Goal: Transaction & Acquisition: Book appointment/travel/reservation

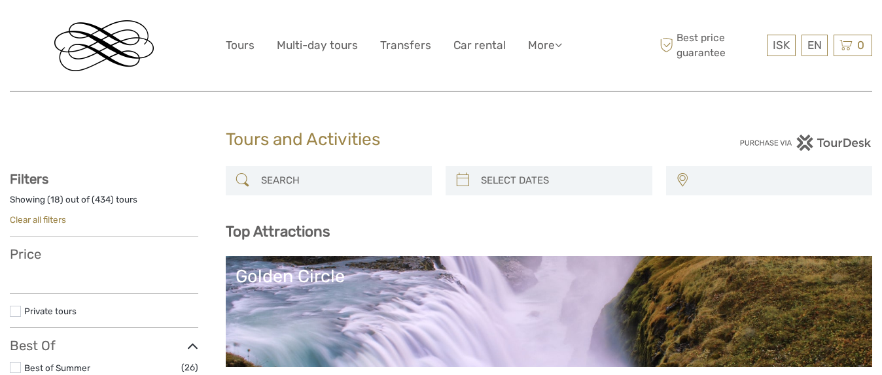
select select
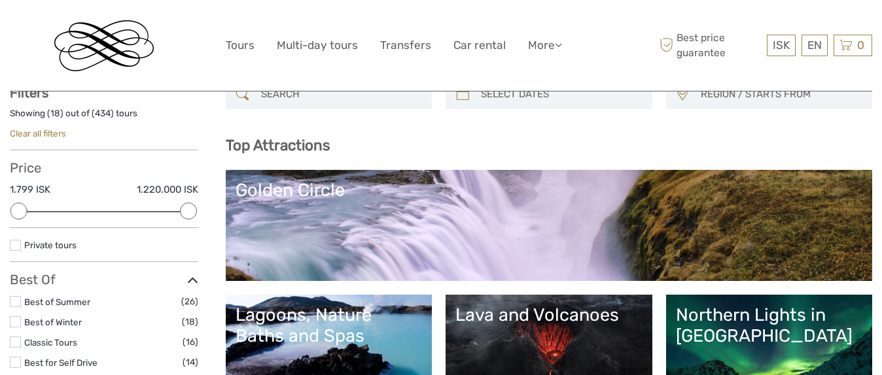
scroll to position [86, 0]
click at [396, 240] on link "Golden Circle" at bounding box center [548, 226] width 627 height 92
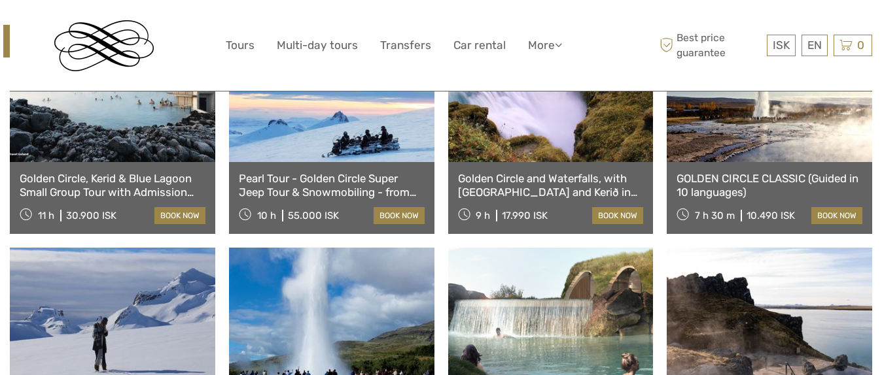
scroll to position [581, 0]
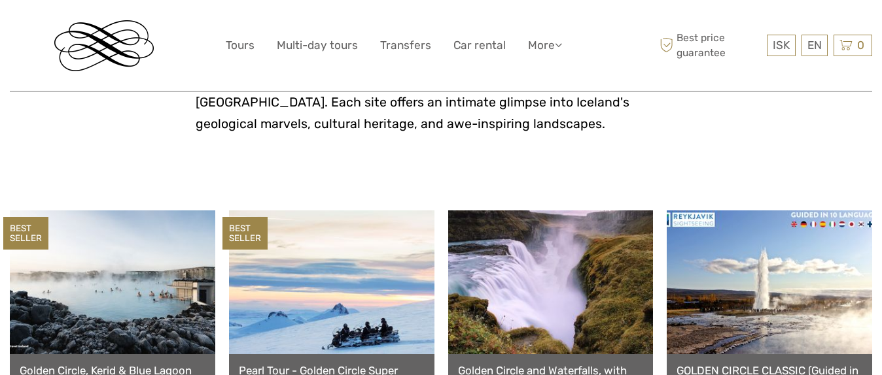
click at [114, 256] on link at bounding box center [112, 283] width 205 height 144
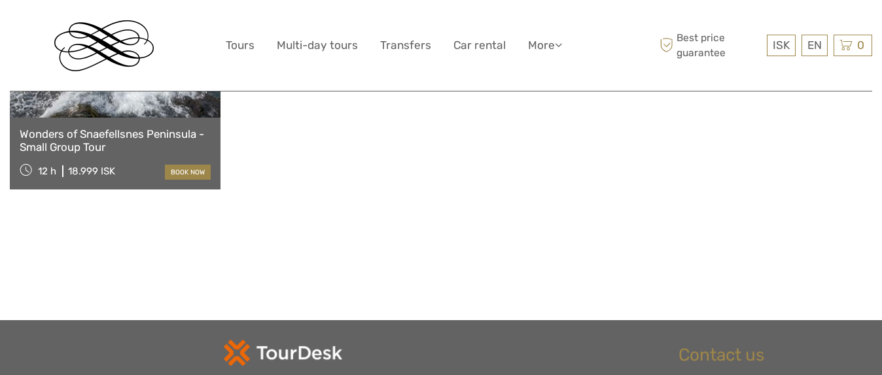
scroll to position [1318, 0]
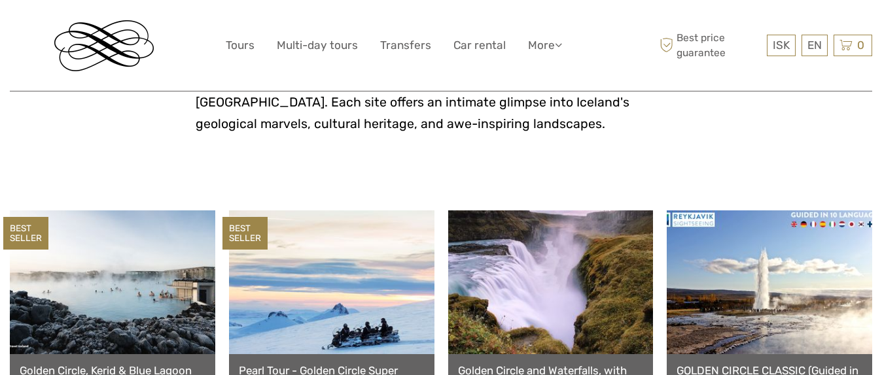
click at [360, 263] on link at bounding box center [331, 283] width 205 height 144
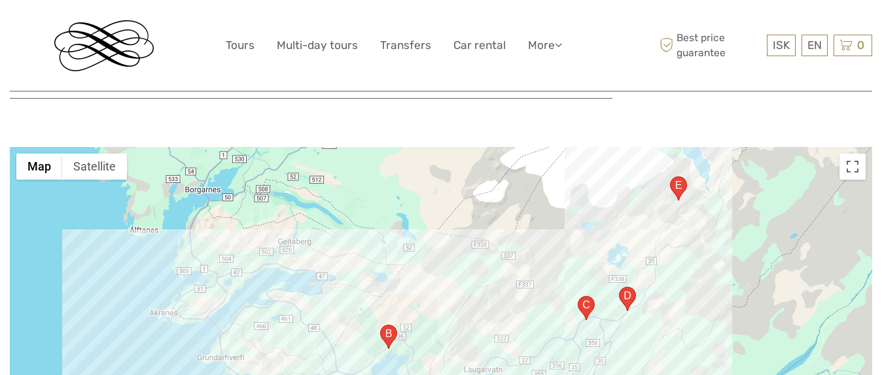
scroll to position [1310, 0]
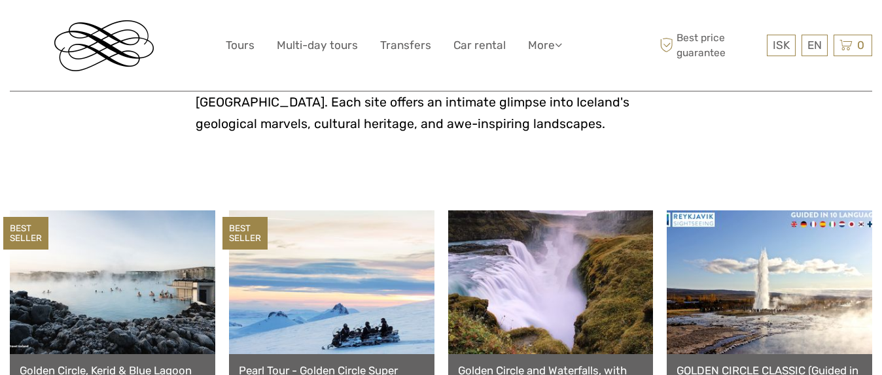
click at [133, 245] on link at bounding box center [112, 283] width 205 height 144
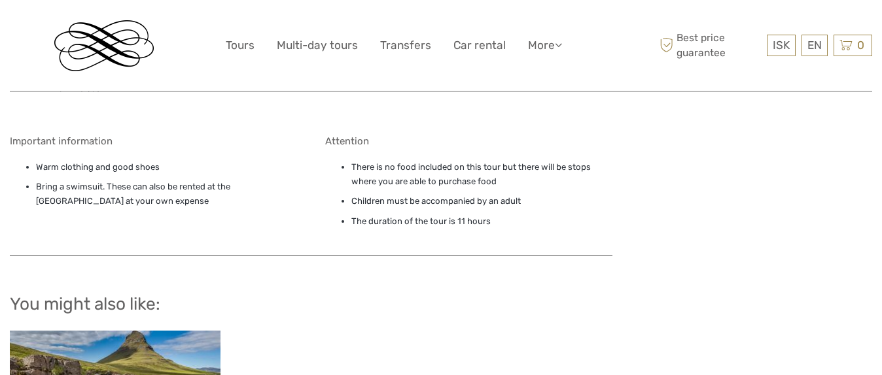
scroll to position [1142, 0]
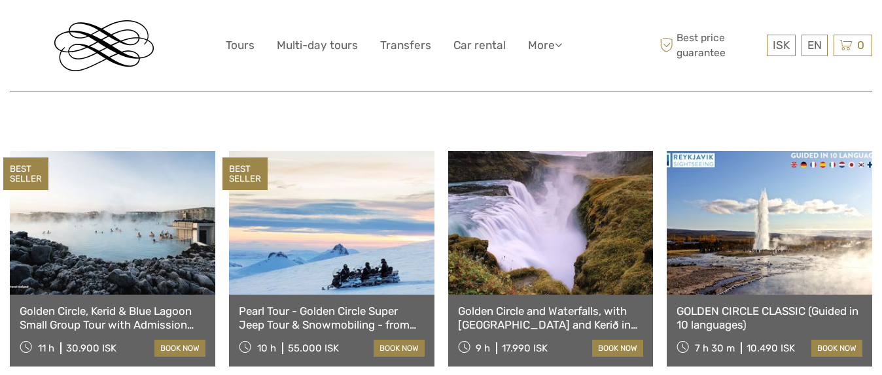
scroll to position [641, 0]
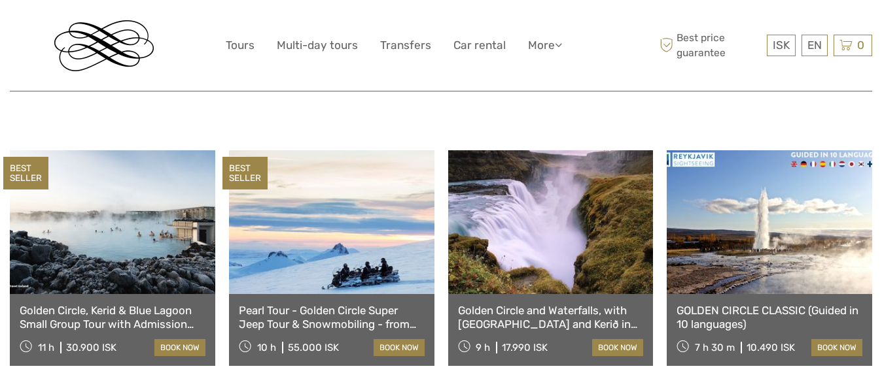
click at [368, 154] on link at bounding box center [331, 222] width 205 height 144
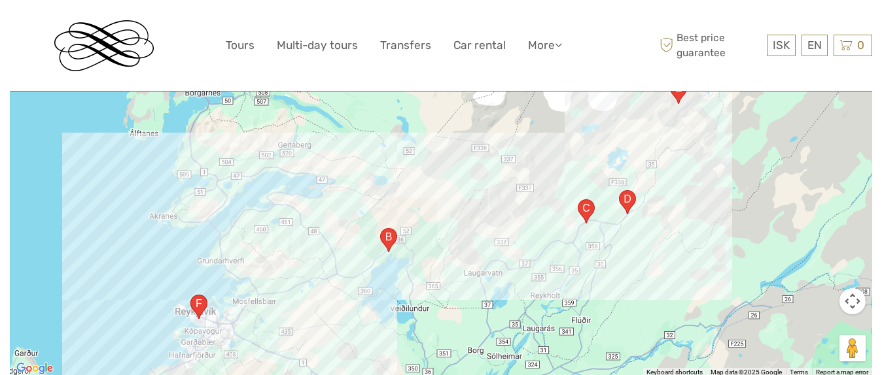
scroll to position [1345, 0]
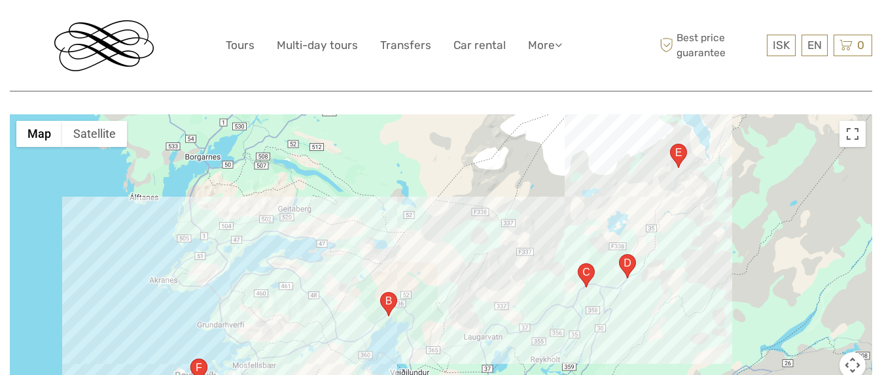
click at [190, 359] on area "Hlíðarendi 6, 102 Reykjavík, Iceland" at bounding box center [190, 359] width 0 height 0
click at [380, 292] on area "Hakið 1, 806, Iceland" at bounding box center [380, 292] width 0 height 0
click at [577, 264] on area "Haukadalur, 35, 806, Iceland" at bounding box center [577, 264] width 0 height 0
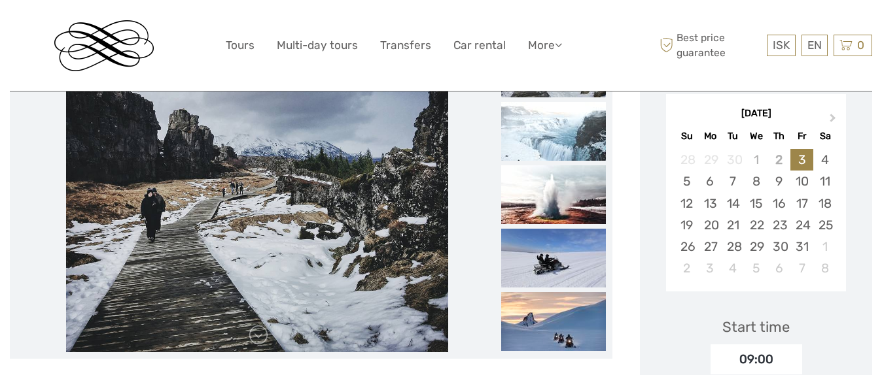
scroll to position [254, 0]
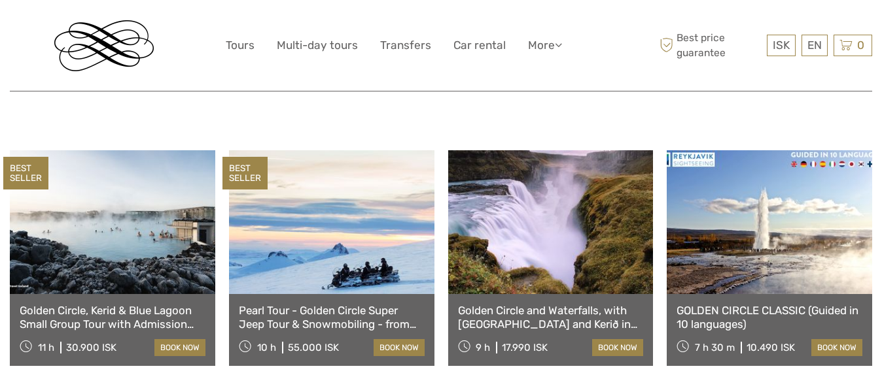
click at [510, 220] on link at bounding box center [550, 222] width 205 height 144
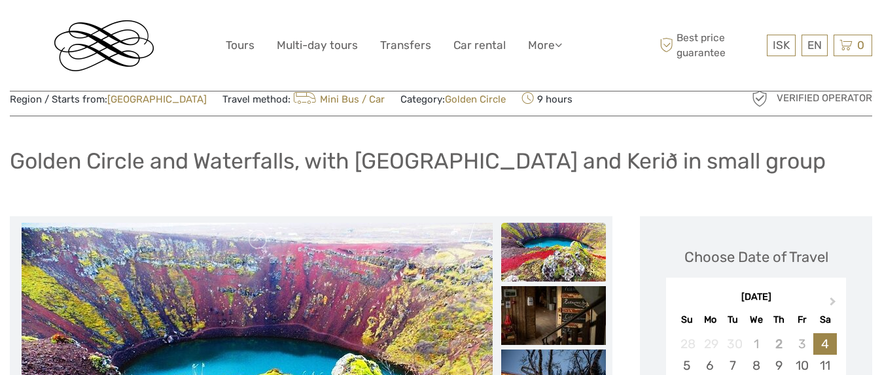
scroll to position [44, 0]
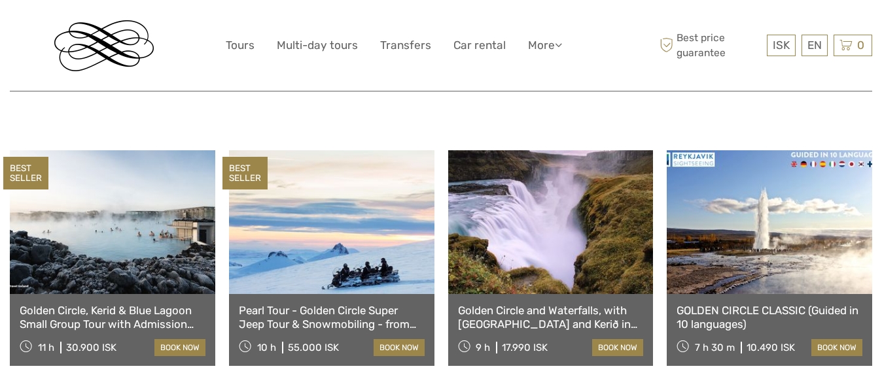
click at [723, 216] on link at bounding box center [768, 222] width 205 height 144
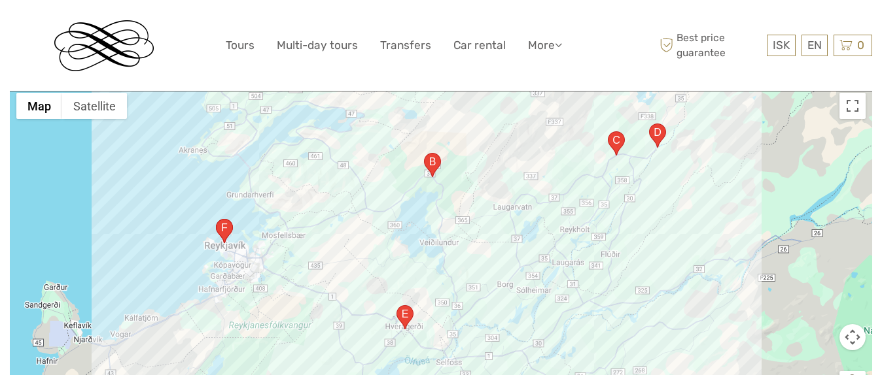
scroll to position [1499, 0]
click at [424, 154] on area "36, 806, Iceland" at bounding box center [424, 154] width 0 height 0
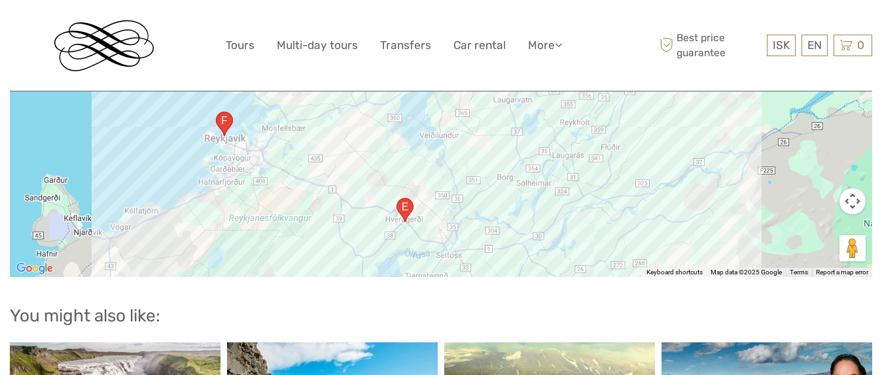
scroll to position [1600, 0]
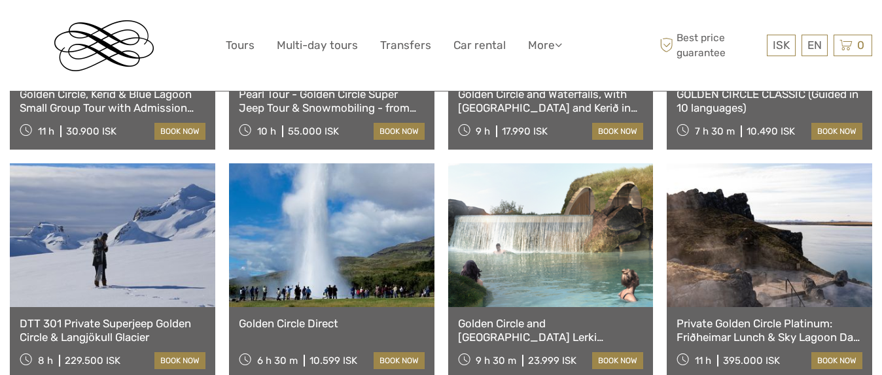
scroll to position [857, 0]
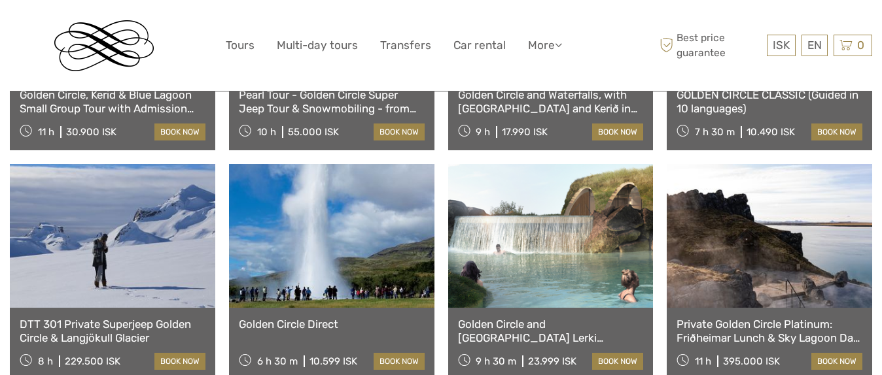
click at [139, 185] on link at bounding box center [112, 236] width 205 height 144
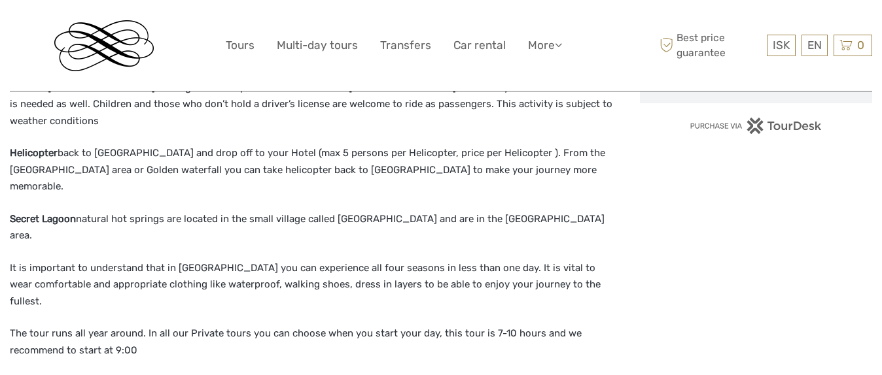
scroll to position [1148, 0]
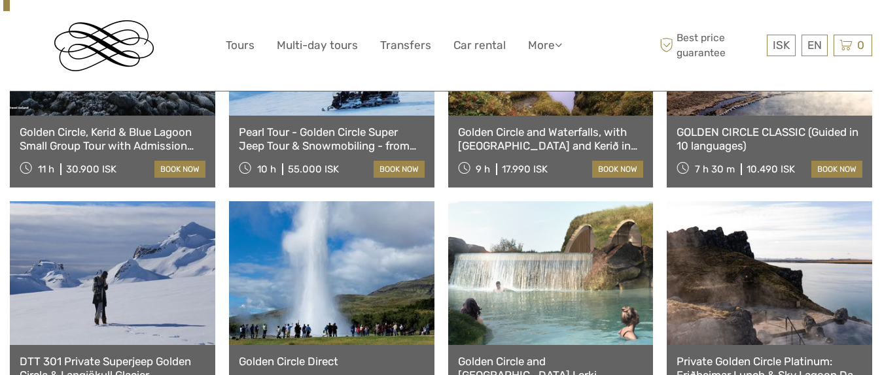
scroll to position [848, 0]
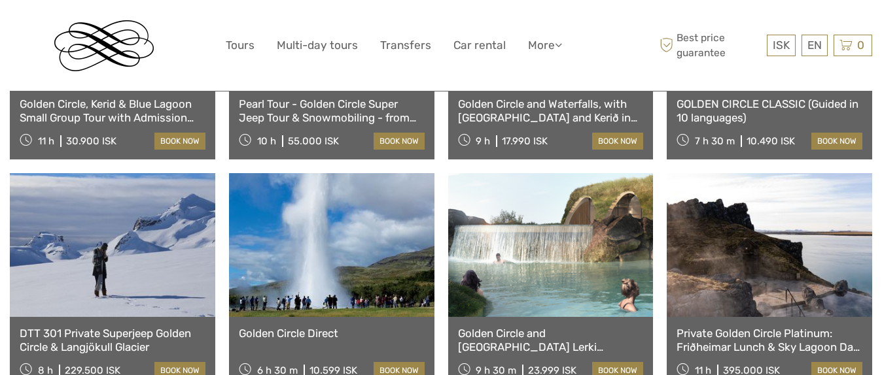
click at [362, 213] on link at bounding box center [331, 245] width 205 height 144
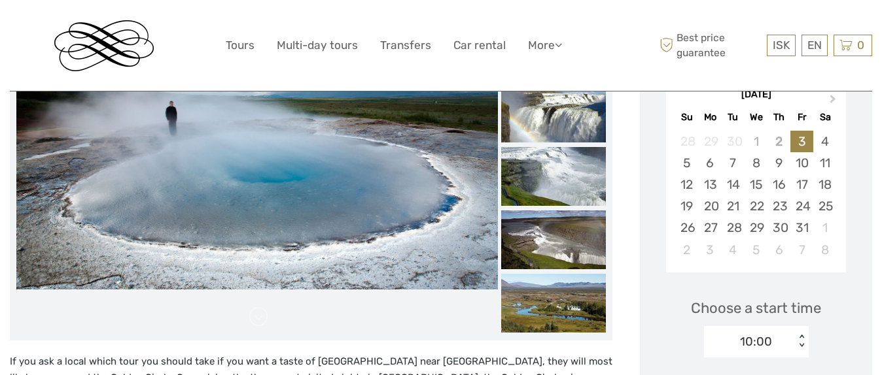
scroll to position [247, 0]
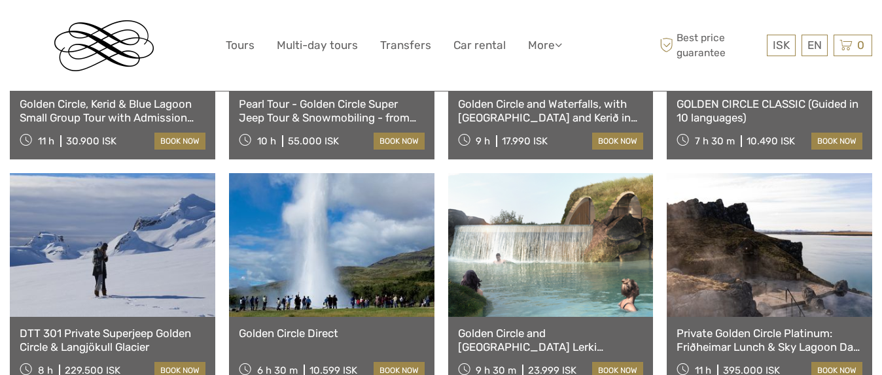
click at [592, 226] on link at bounding box center [550, 245] width 205 height 144
click at [759, 271] on link at bounding box center [768, 245] width 205 height 144
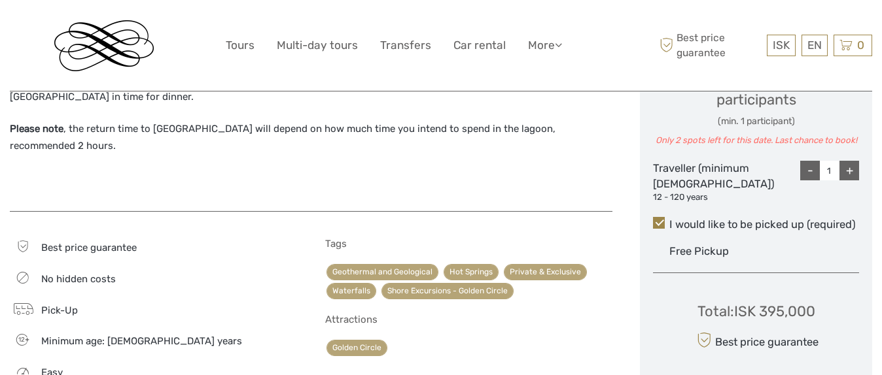
scroll to position [710, 0]
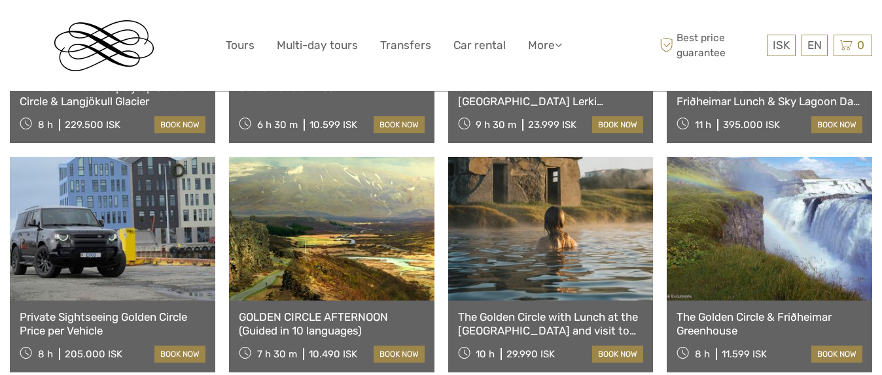
scroll to position [1094, 0]
click at [156, 241] on link at bounding box center [112, 229] width 205 height 144
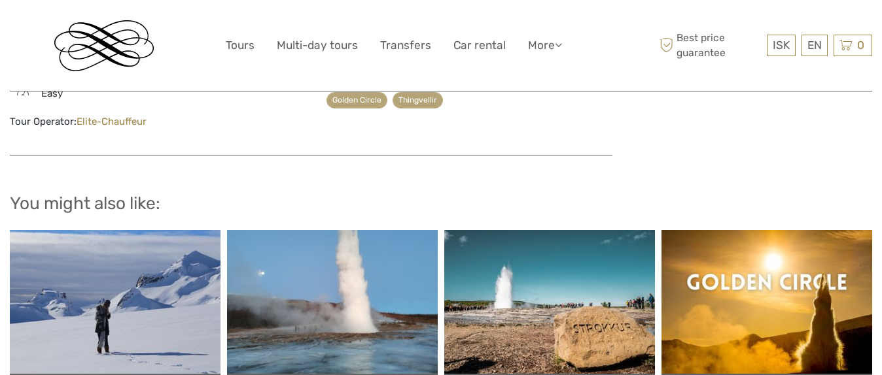
scroll to position [1039, 0]
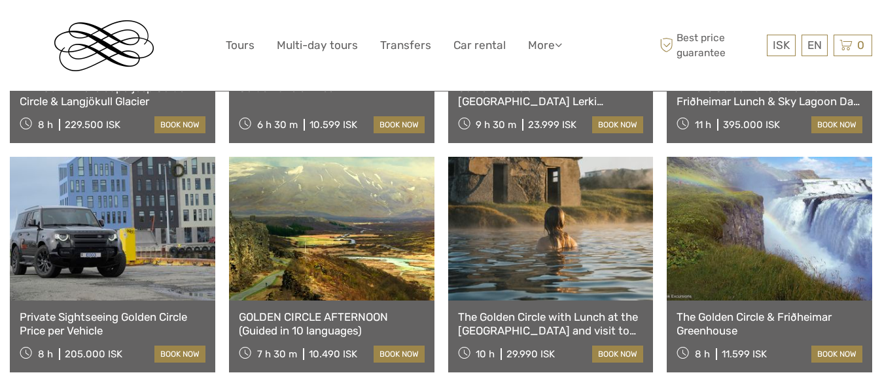
click at [358, 213] on link at bounding box center [331, 229] width 205 height 144
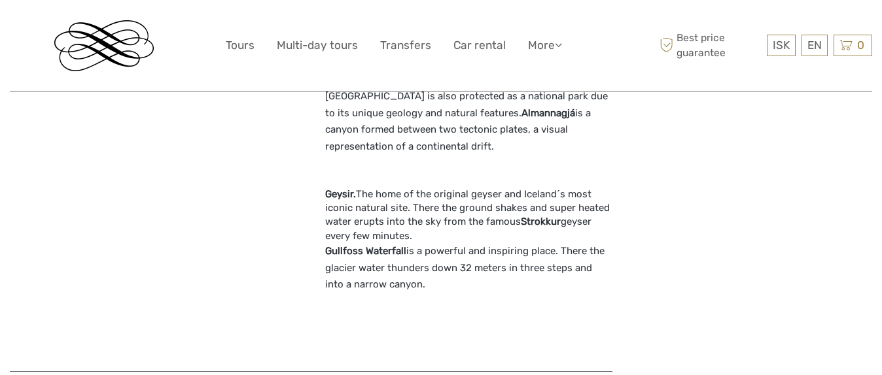
scroll to position [1483, 0]
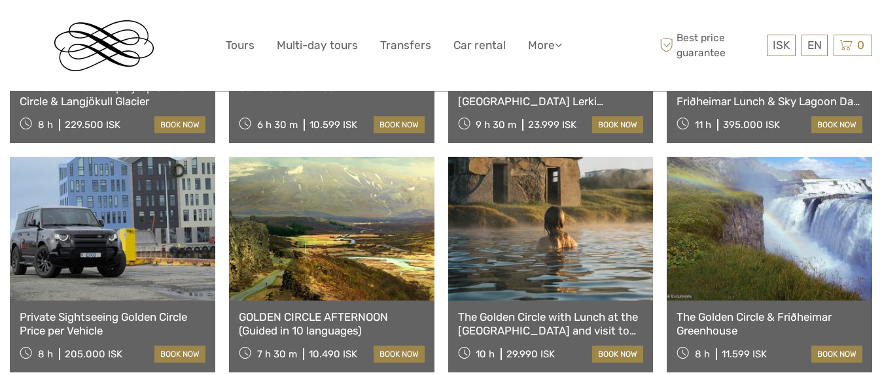
click at [570, 243] on link at bounding box center [550, 229] width 205 height 144
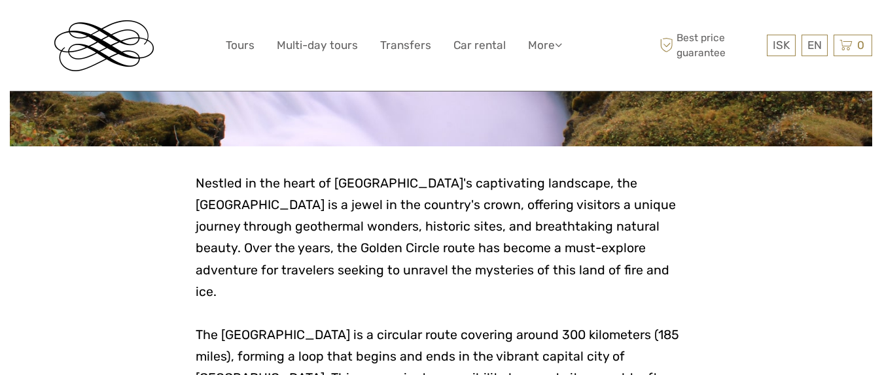
scroll to position [156, 0]
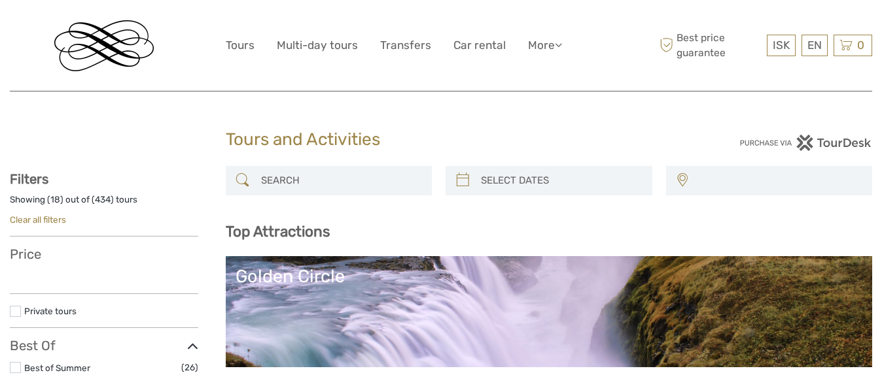
select select
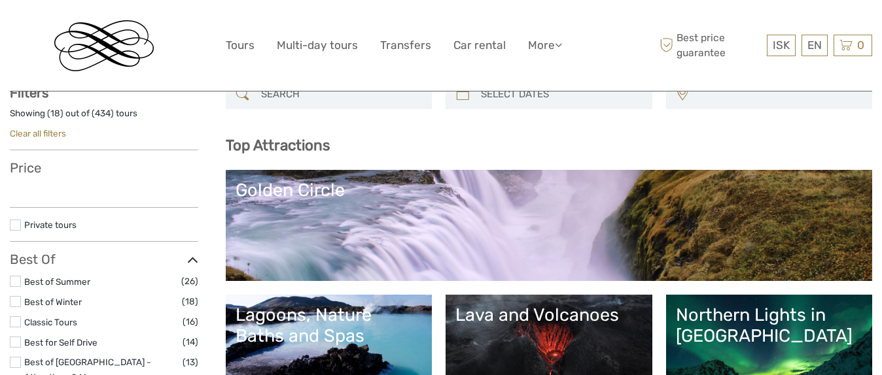
select select
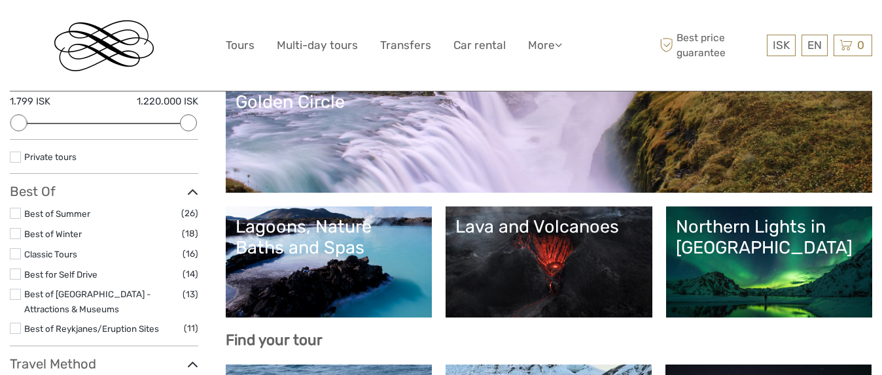
scroll to position [209, 0]
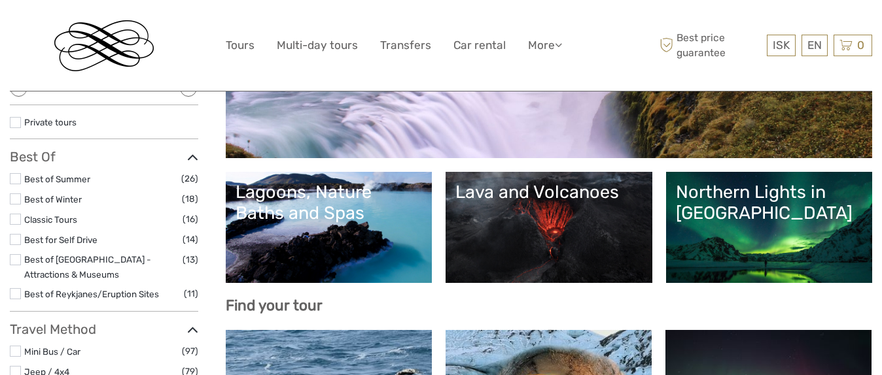
click at [542, 256] on link "Lava and Volcanoes" at bounding box center [548, 228] width 187 height 92
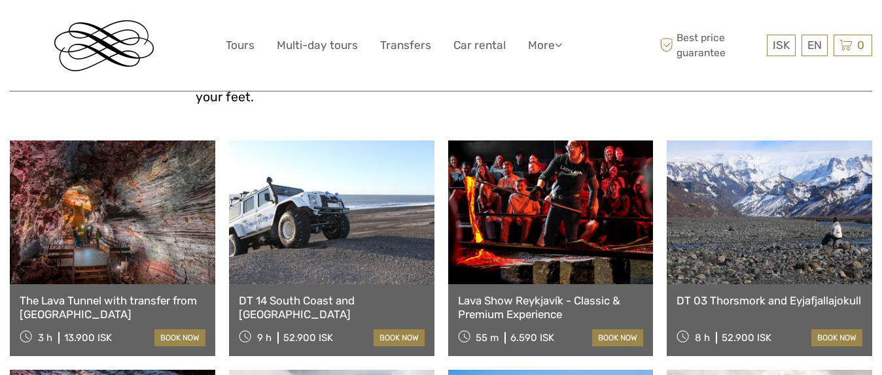
scroll to position [523, 0]
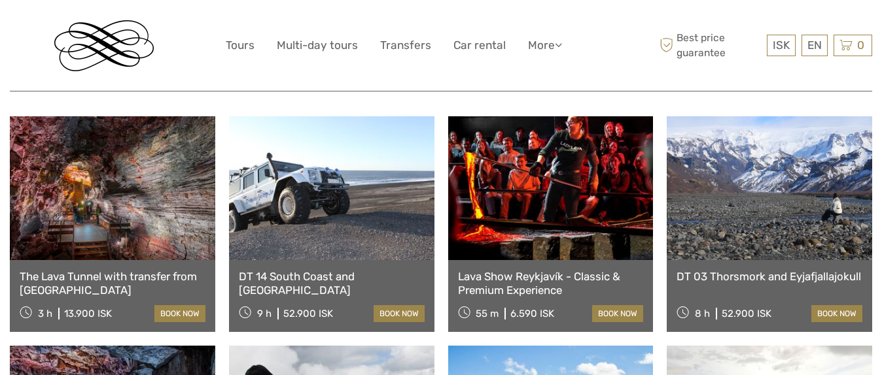
click at [133, 230] on link at bounding box center [112, 188] width 205 height 144
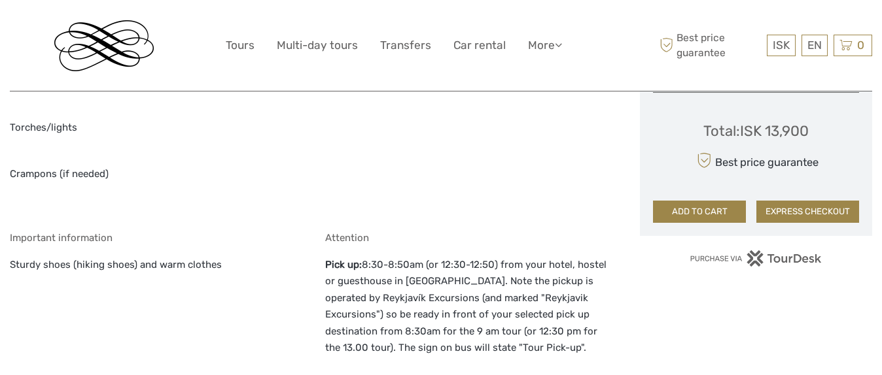
scroll to position [986, 0]
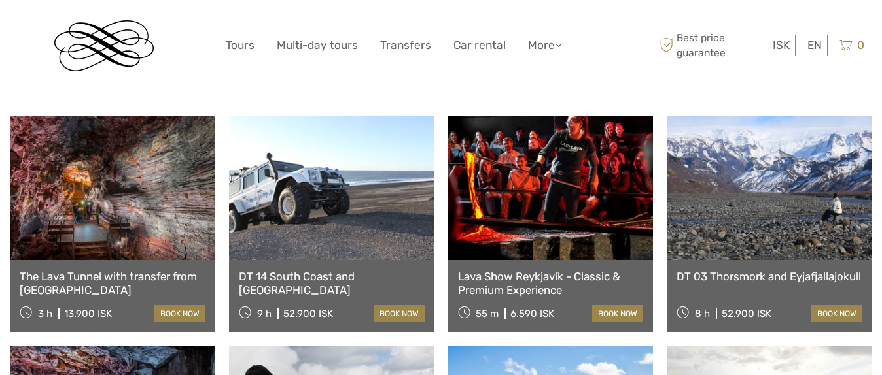
click at [369, 194] on link at bounding box center [331, 188] width 205 height 144
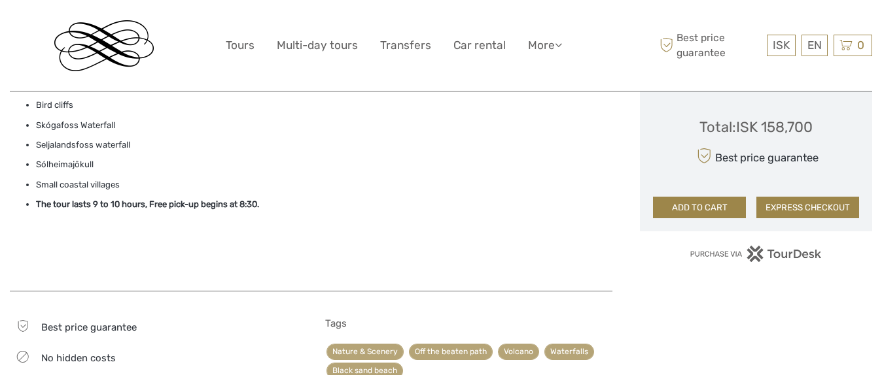
scroll to position [596, 0]
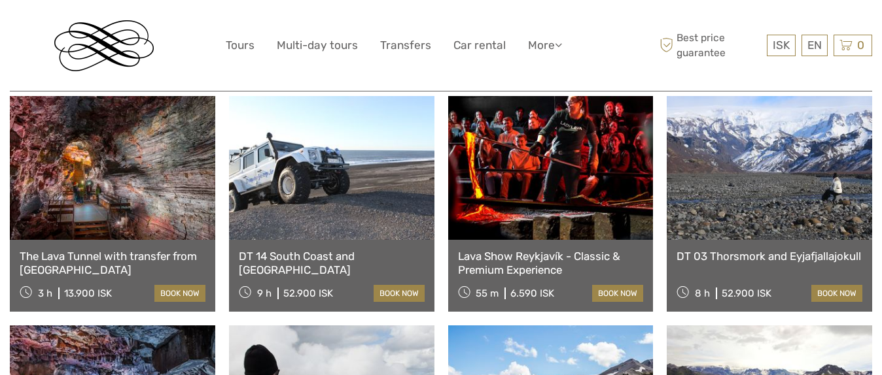
scroll to position [542, 0]
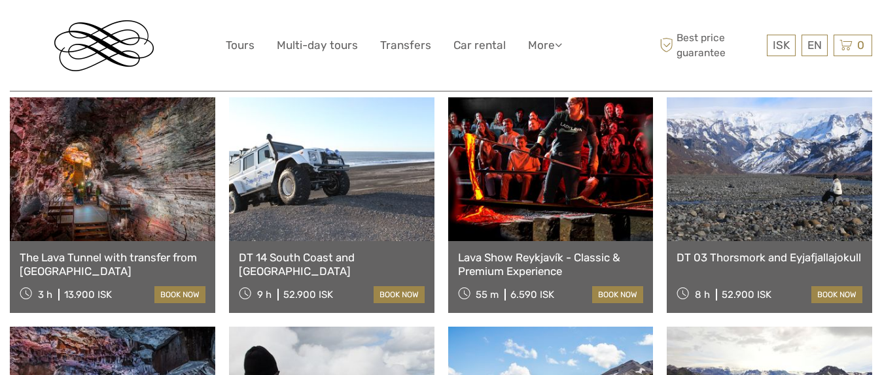
click at [562, 176] on link at bounding box center [550, 169] width 205 height 144
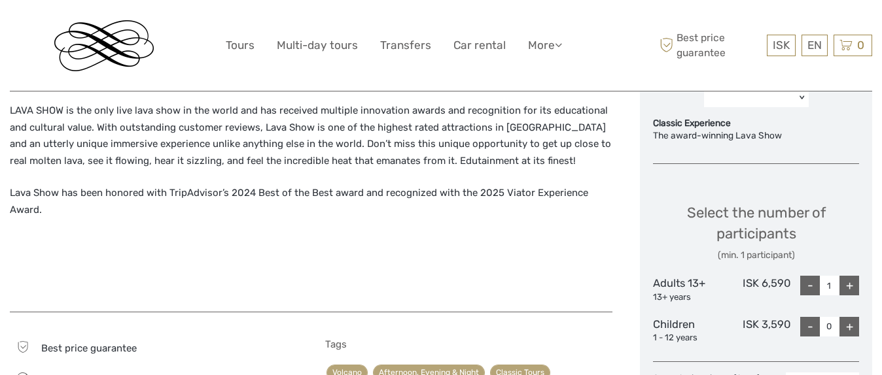
scroll to position [366, 0]
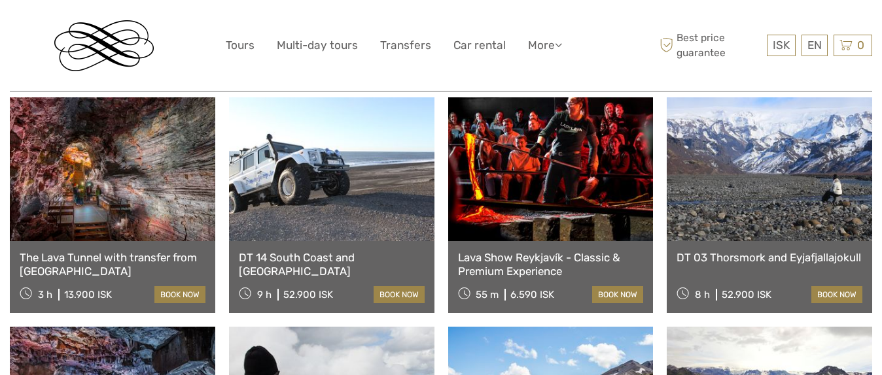
click at [756, 218] on link at bounding box center [768, 169] width 205 height 144
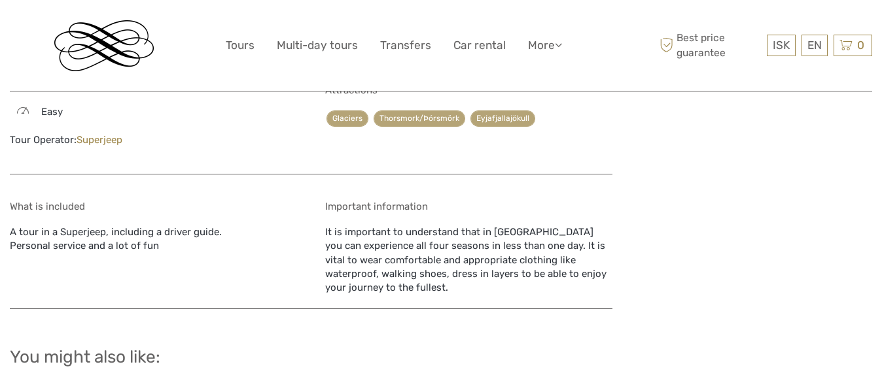
scroll to position [1163, 0]
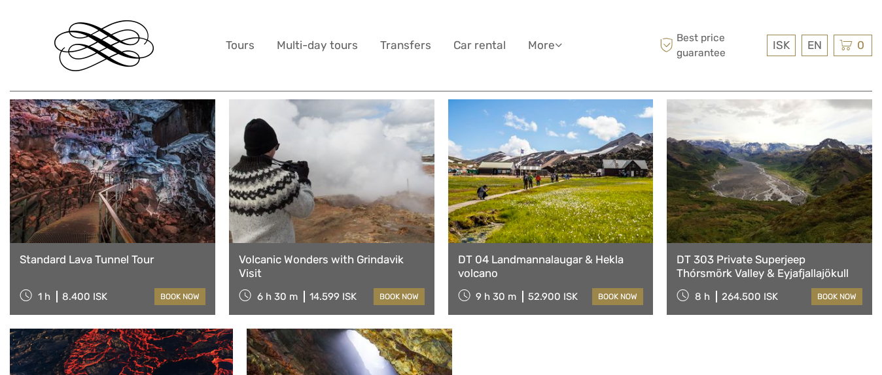
scroll to position [770, 0]
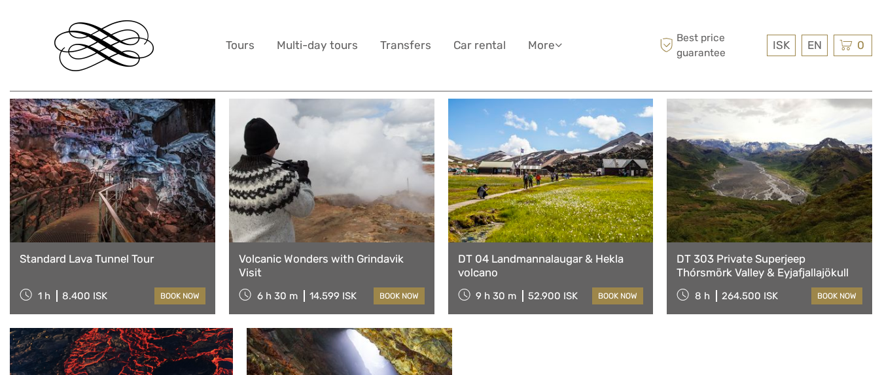
click at [105, 178] on link at bounding box center [112, 171] width 205 height 144
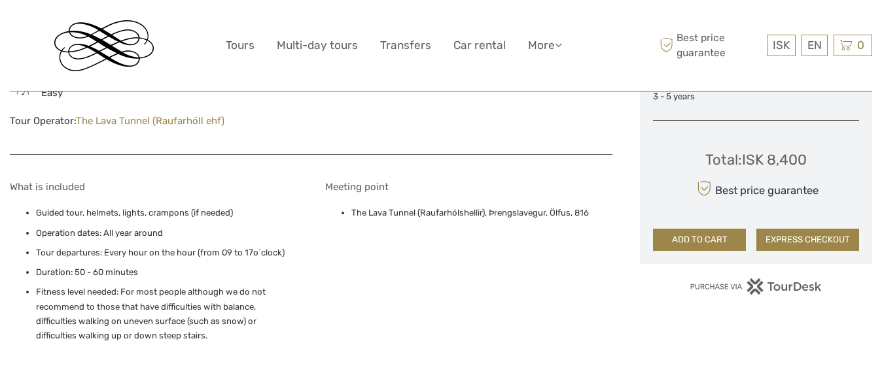
scroll to position [806, 0]
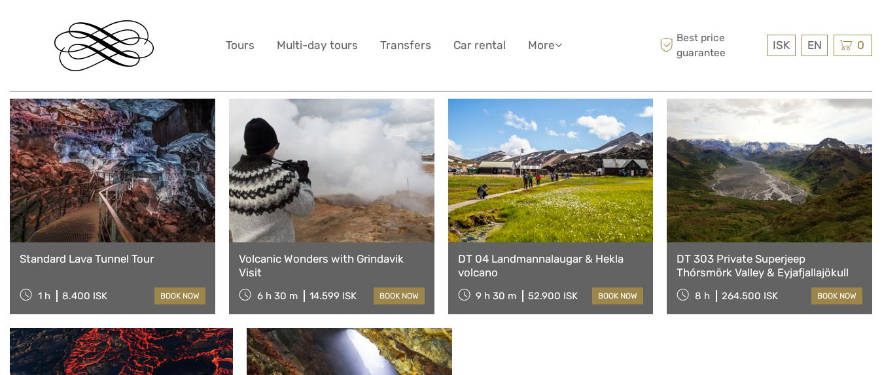
click at [305, 128] on link at bounding box center [331, 171] width 205 height 144
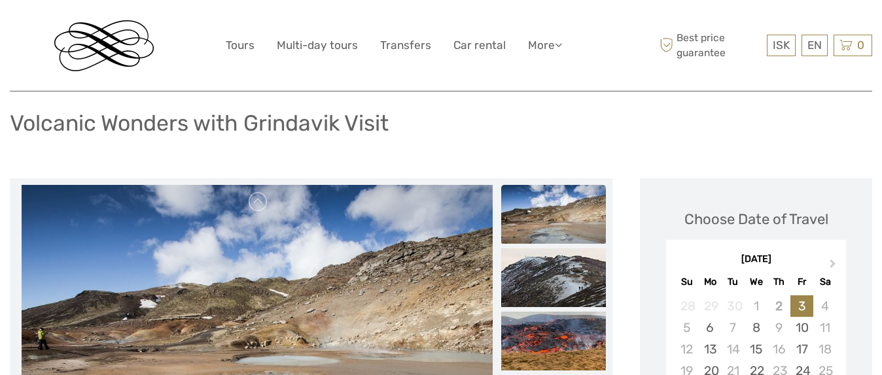
scroll to position [72, 0]
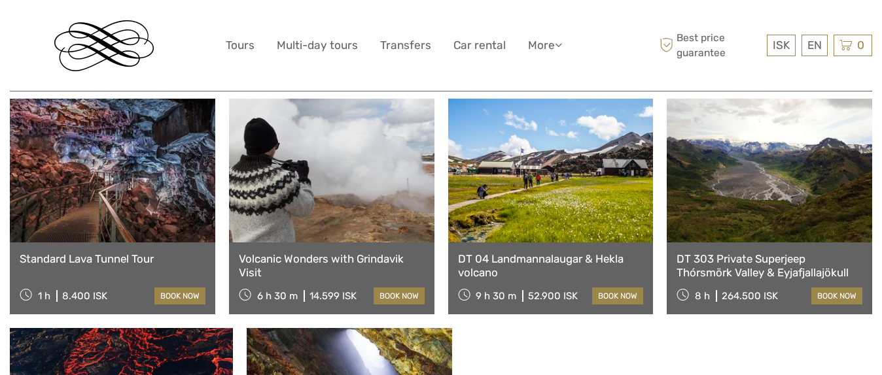
click at [536, 201] on link at bounding box center [550, 171] width 205 height 144
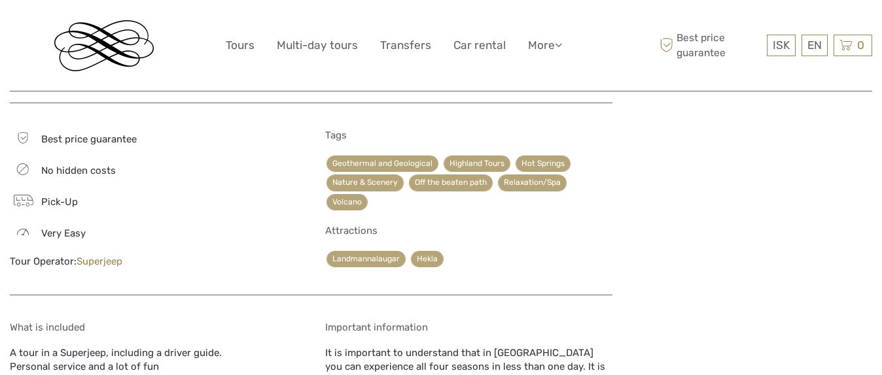
scroll to position [1035, 0]
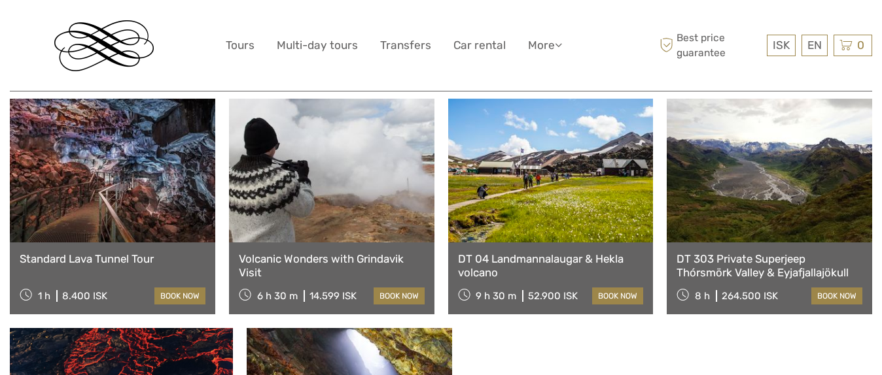
click at [751, 199] on link at bounding box center [768, 171] width 205 height 144
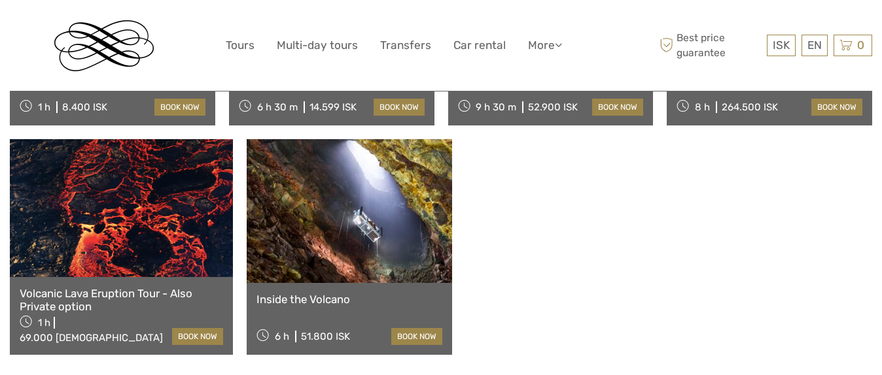
scroll to position [959, 0]
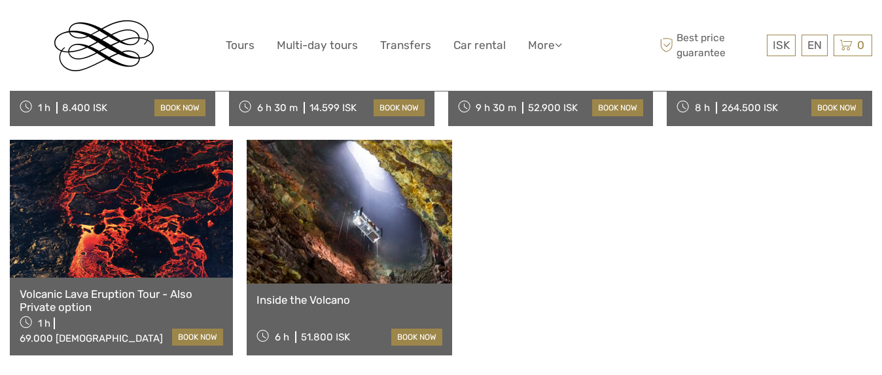
click at [181, 209] on link at bounding box center [121, 208] width 223 height 137
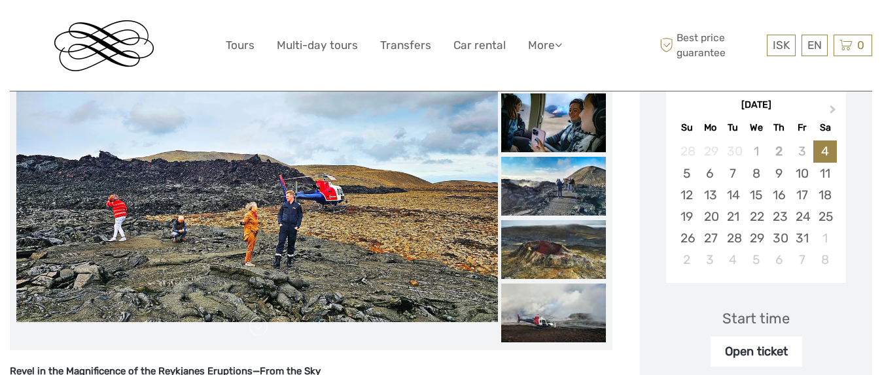
scroll to position [233, 0]
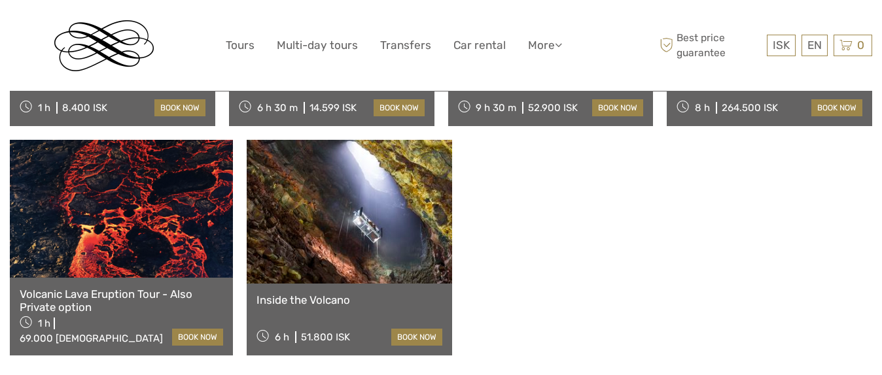
click at [320, 204] on link at bounding box center [349, 212] width 205 height 144
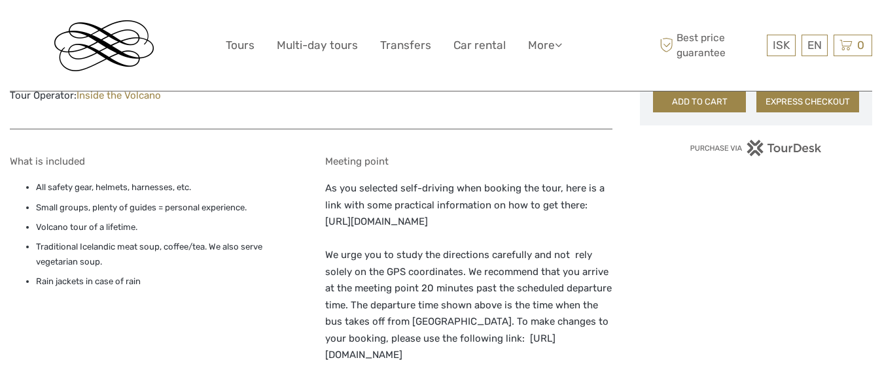
scroll to position [893, 0]
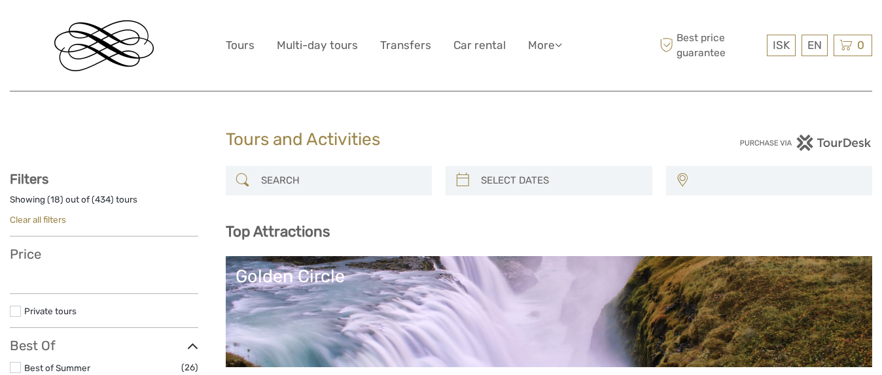
select select
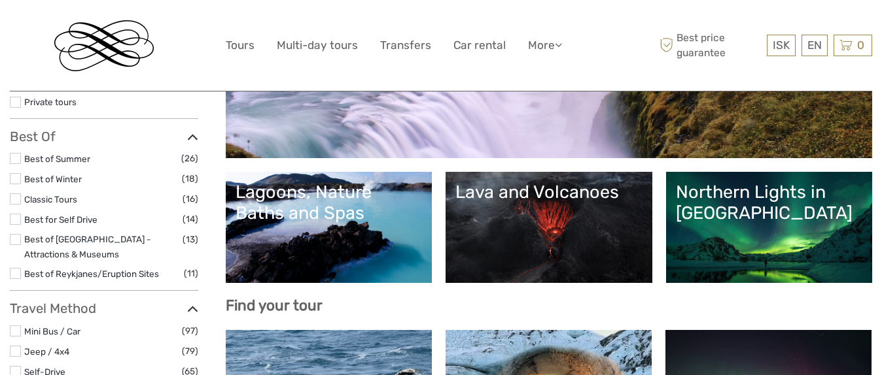
select select
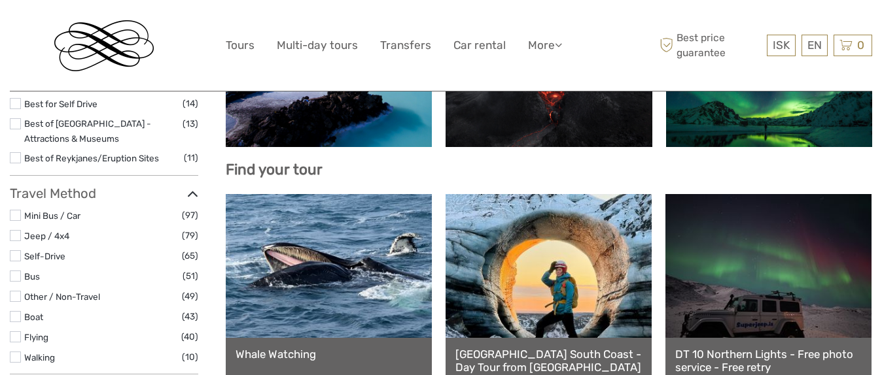
scroll to position [421, 0]
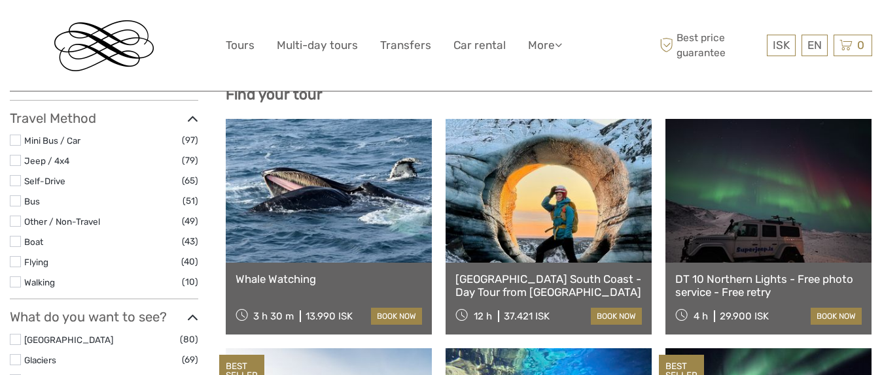
click at [572, 237] on link at bounding box center [548, 191] width 206 height 144
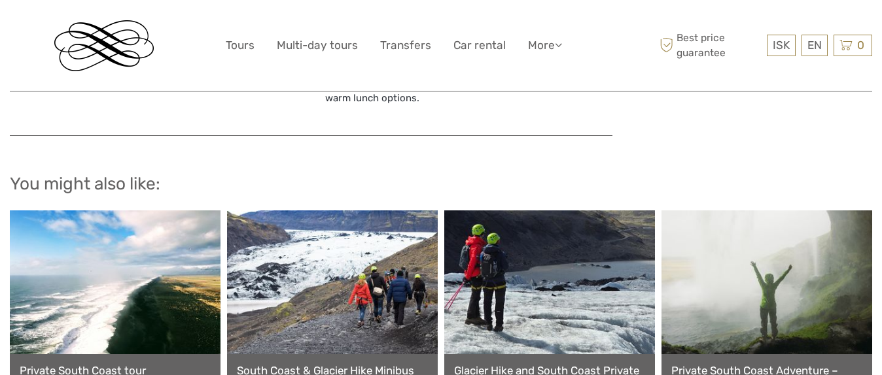
scroll to position [1441, 0]
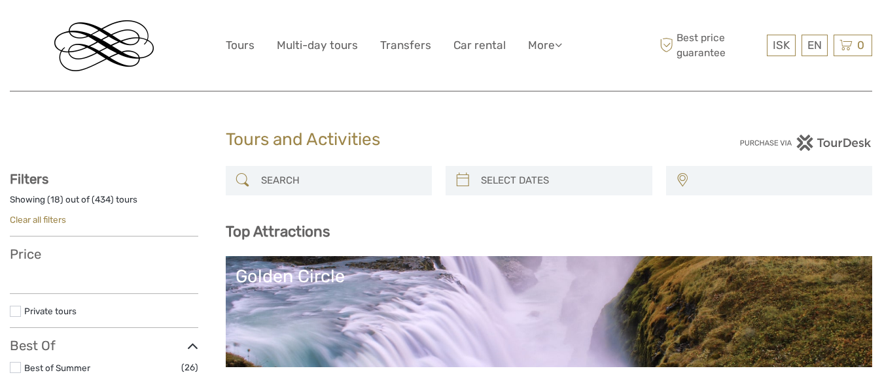
select select
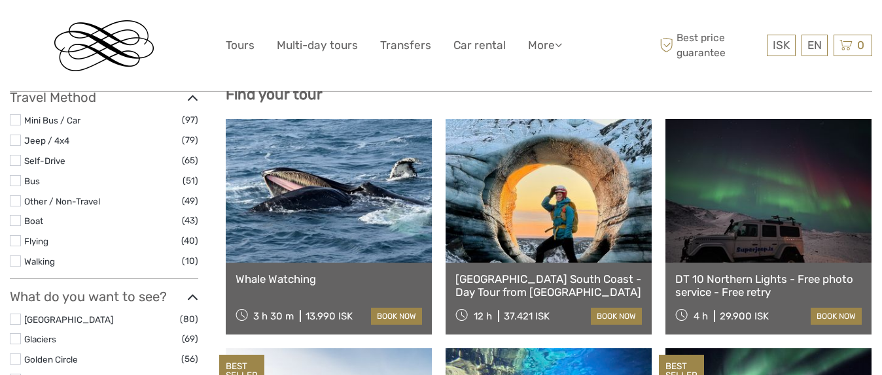
select select
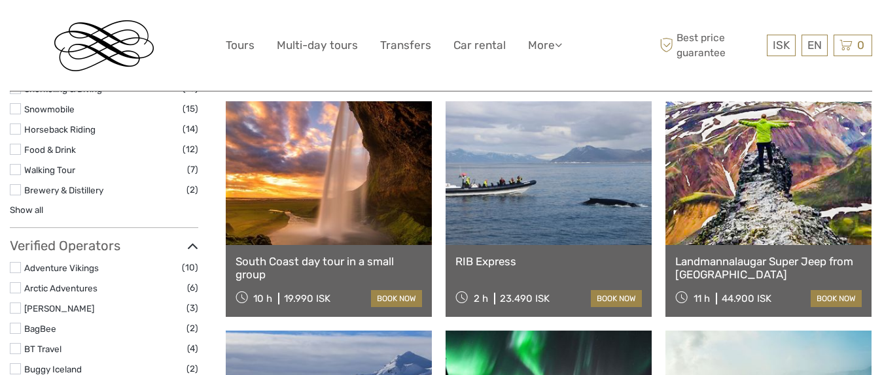
scroll to position [1359, 0]
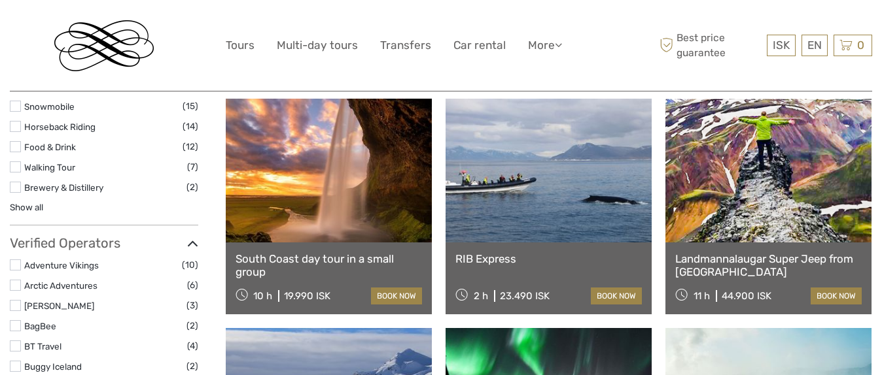
click at [274, 192] on link at bounding box center [329, 171] width 206 height 144
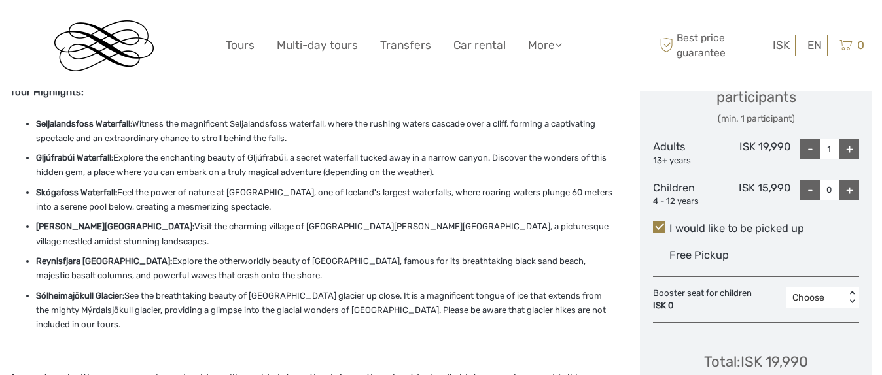
scroll to position [595, 0]
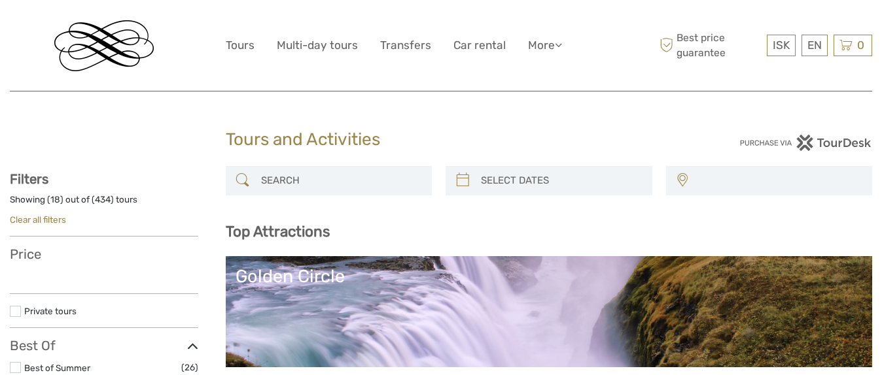
select select
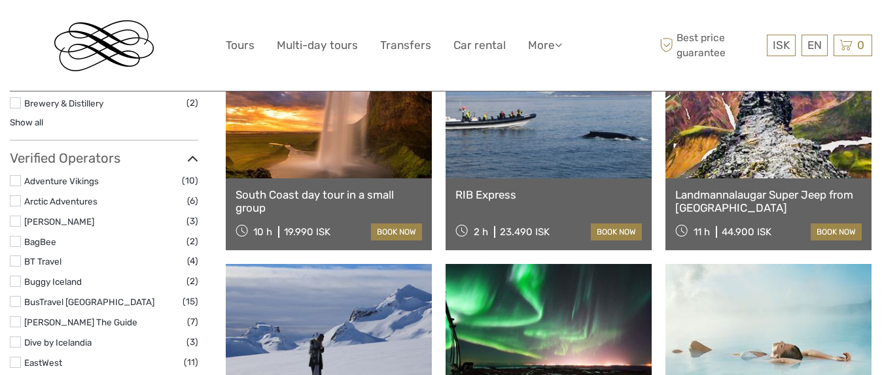
select select
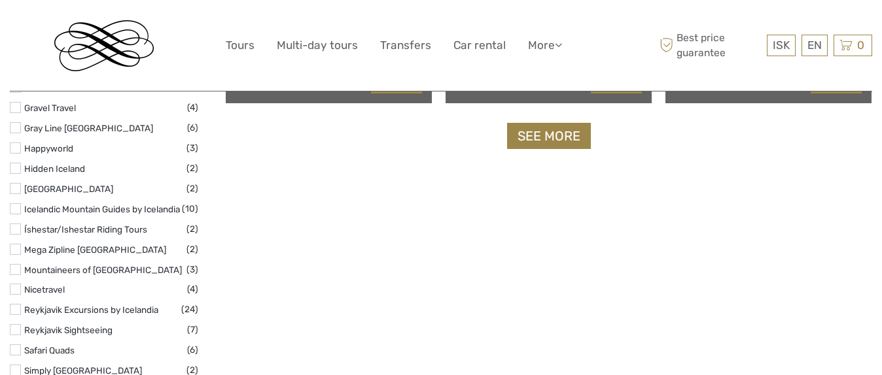
scroll to position [1795, 0]
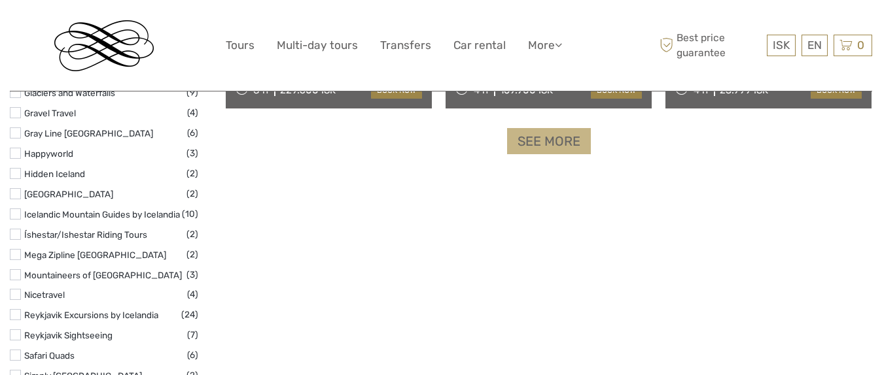
click at [552, 149] on link "See more" at bounding box center [549, 141] width 84 height 27
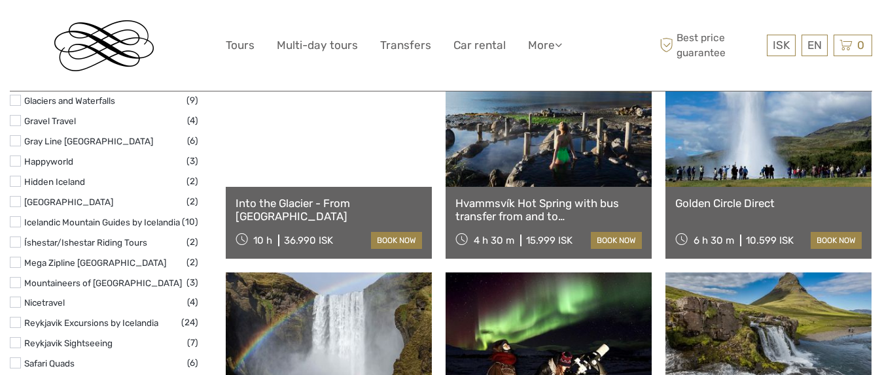
scroll to position [1792, 0]
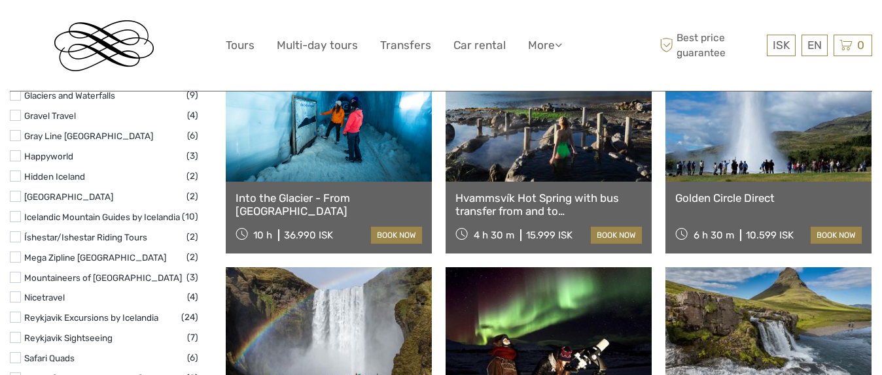
click at [357, 159] on link at bounding box center [329, 110] width 206 height 144
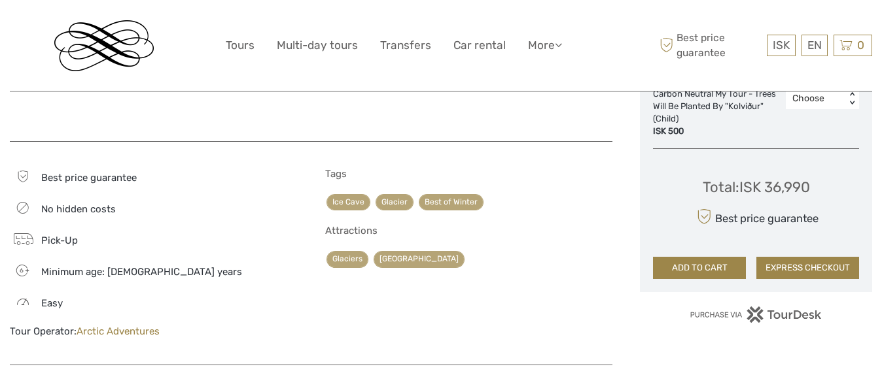
scroll to position [784, 0]
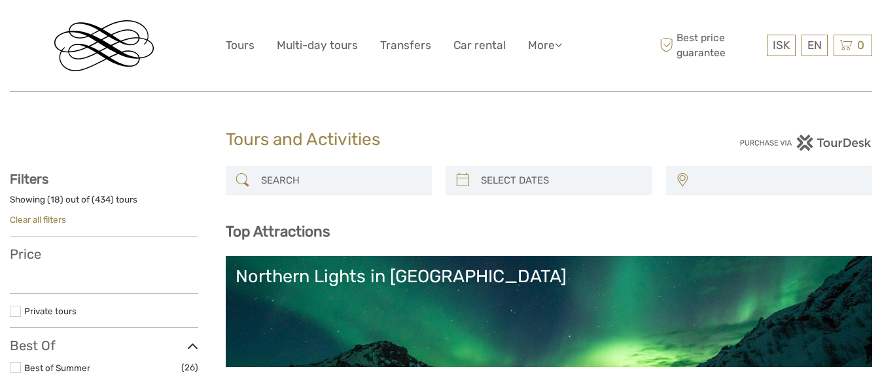
select select
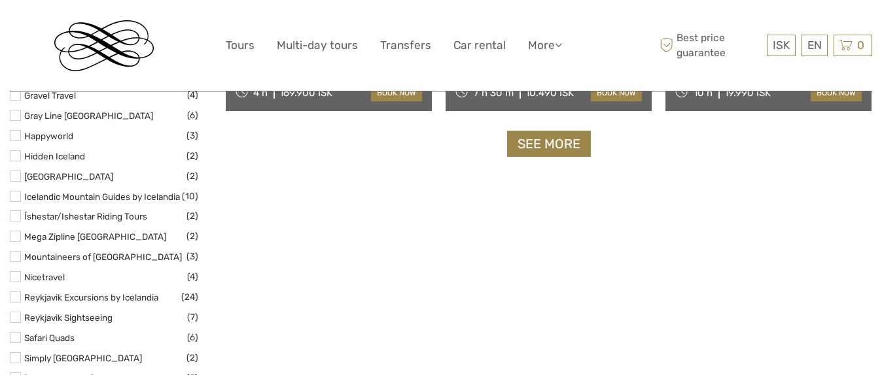
select select
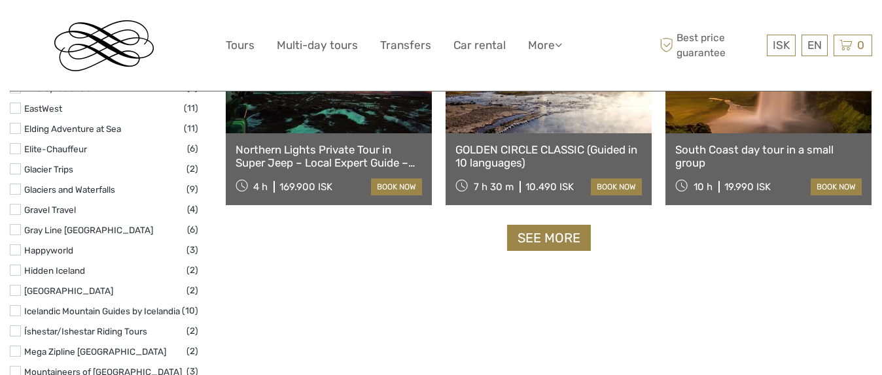
scroll to position [1701, 0]
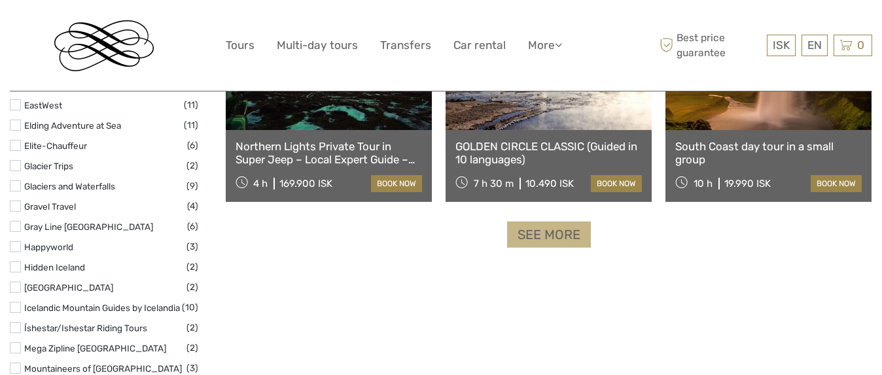
click at [538, 232] on link "See more" at bounding box center [549, 235] width 84 height 27
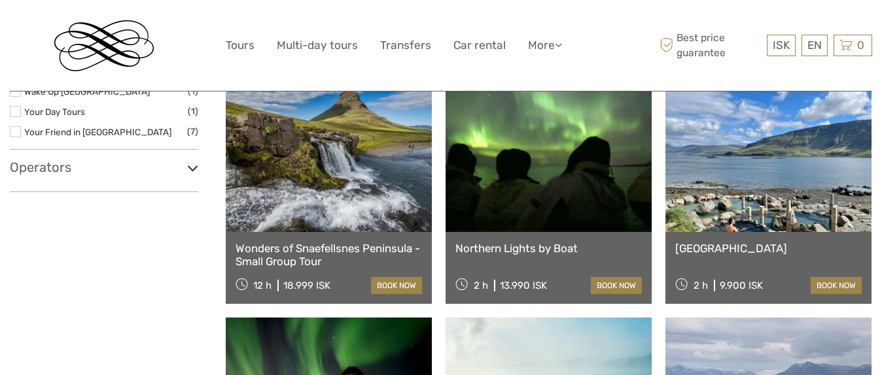
scroll to position [2202, 0]
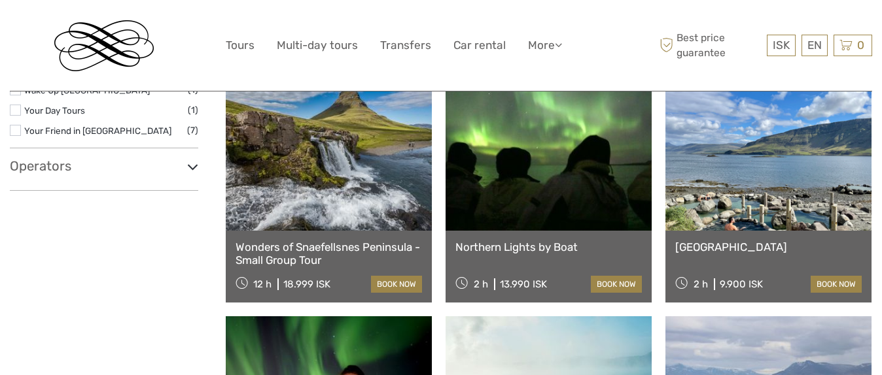
click at [331, 188] on link at bounding box center [329, 159] width 206 height 144
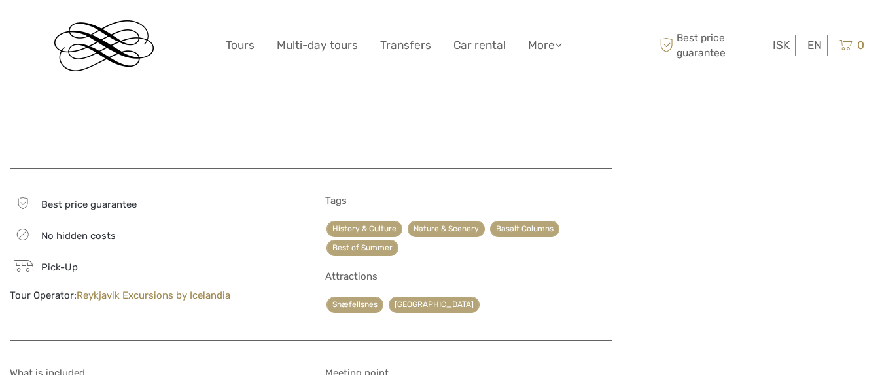
scroll to position [1065, 0]
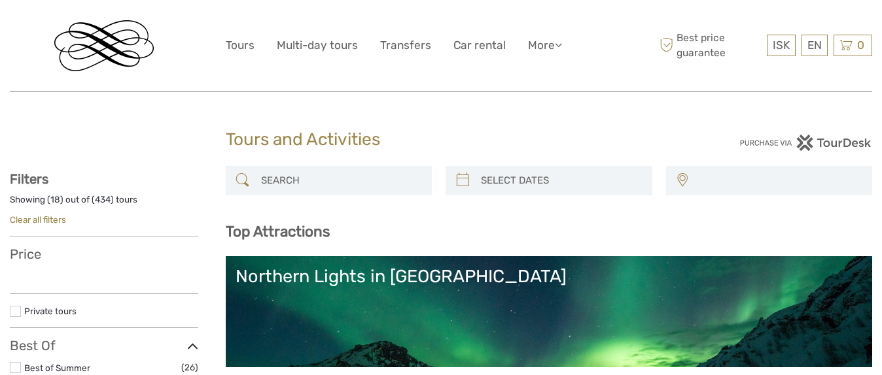
select select
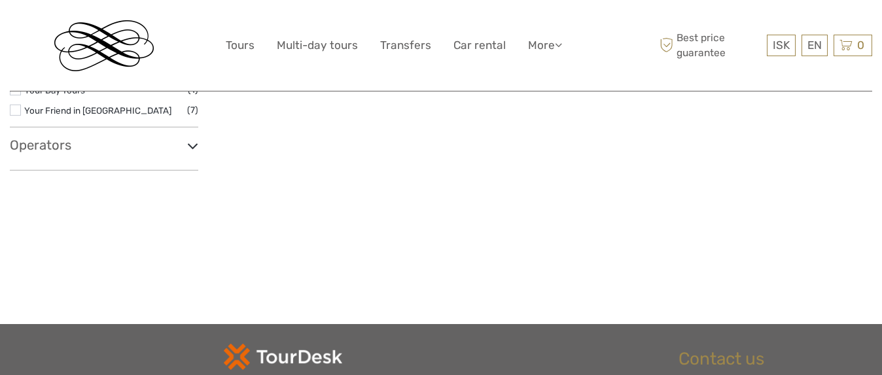
select select
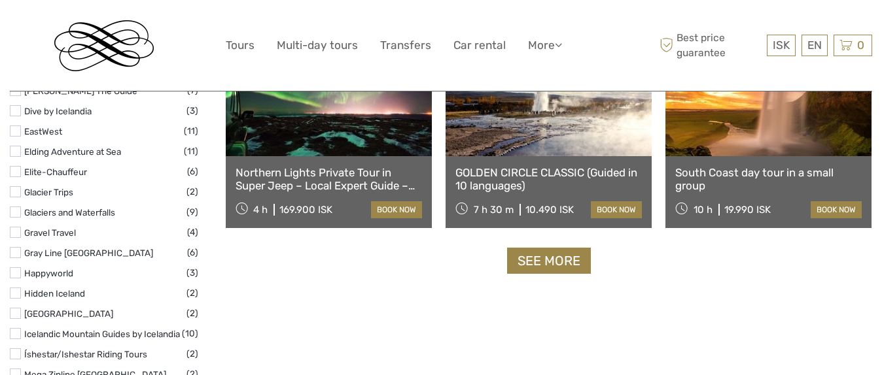
scroll to position [1674, 0]
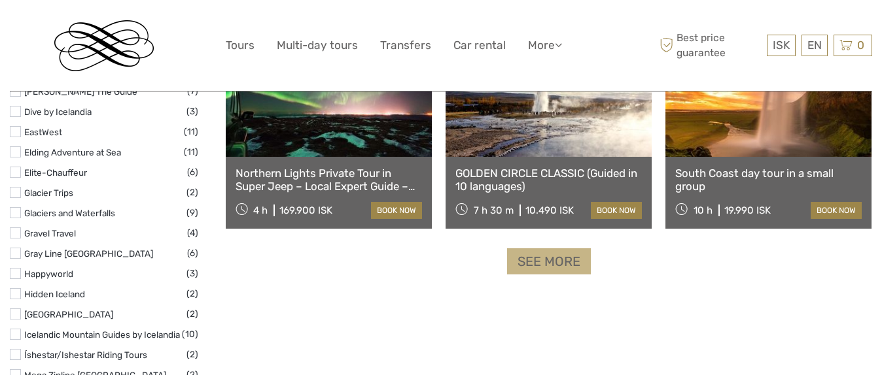
click at [544, 258] on link "See more" at bounding box center [549, 262] width 84 height 27
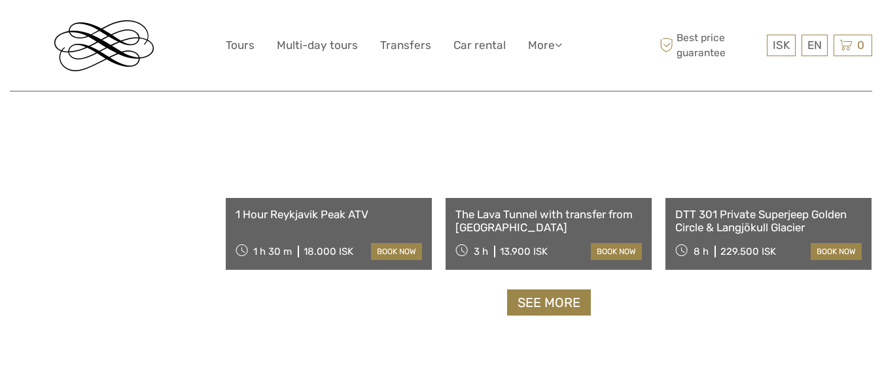
scroll to position [2842, 0]
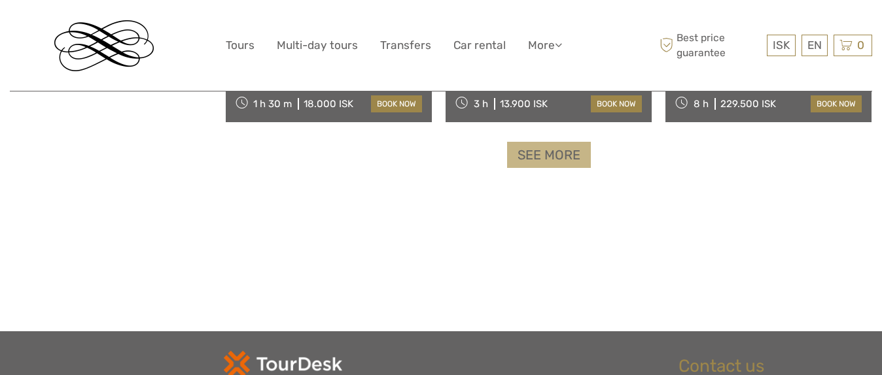
click at [542, 163] on link "See more" at bounding box center [549, 155] width 84 height 27
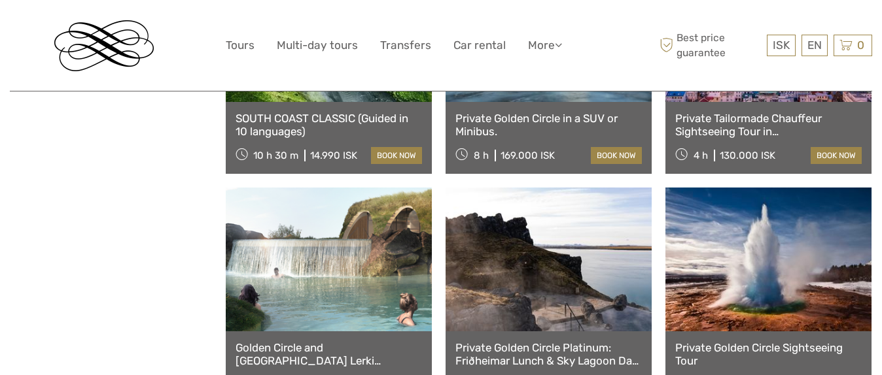
scroll to position [3419, 0]
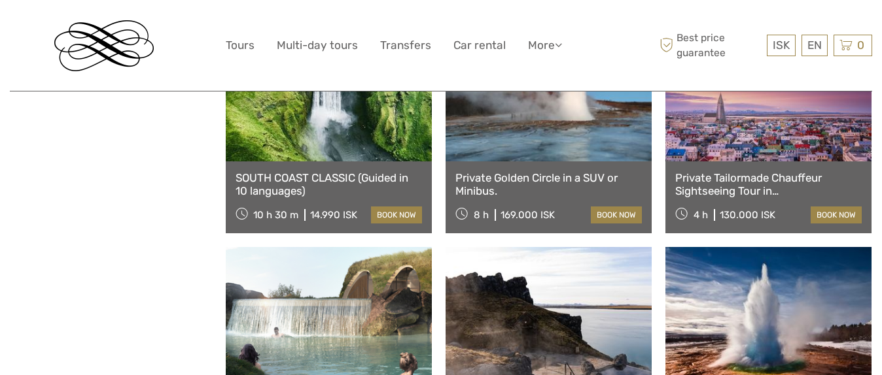
click at [343, 139] on link at bounding box center [329, 90] width 206 height 144
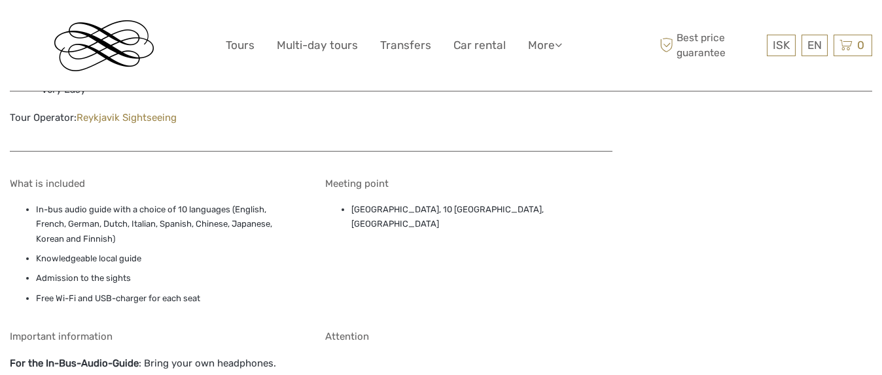
scroll to position [1109, 0]
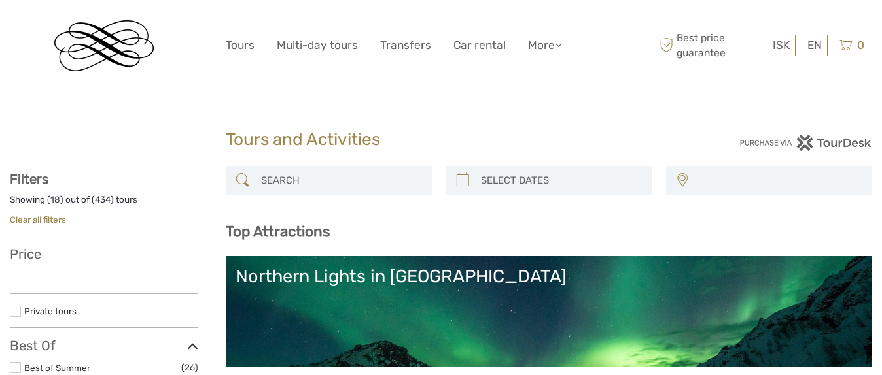
select select
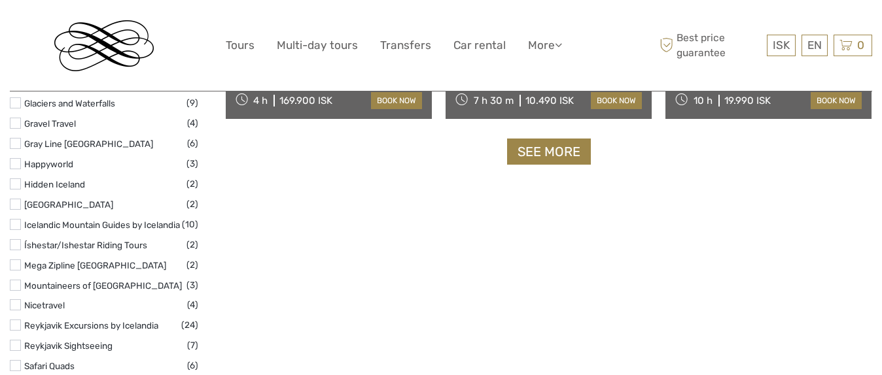
scroll to position [1782, 0]
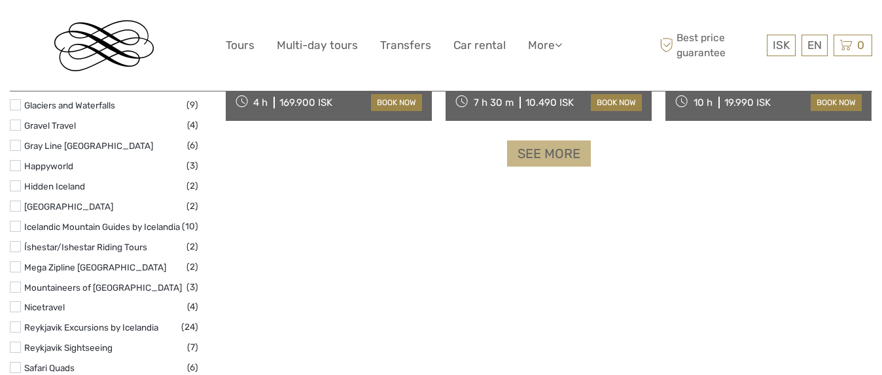
click at [547, 160] on link "See more" at bounding box center [549, 154] width 84 height 27
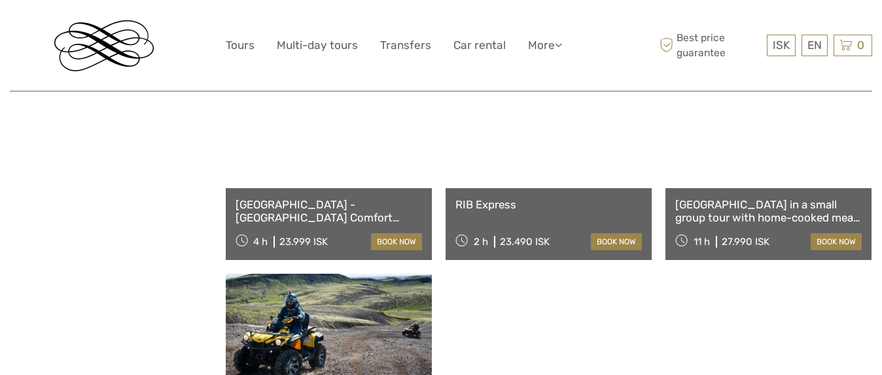
scroll to position [2473, 0]
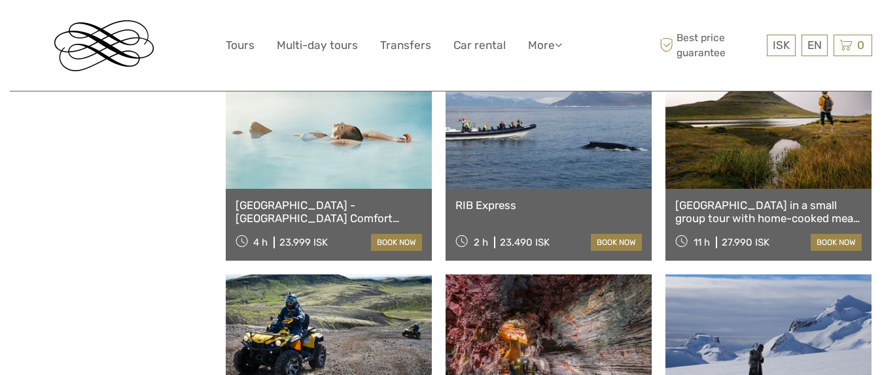
click at [780, 171] on link at bounding box center [768, 117] width 206 height 144
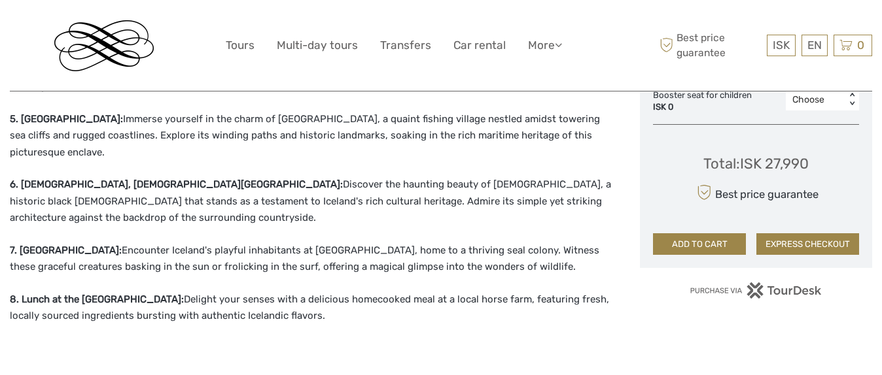
scroll to position [819, 0]
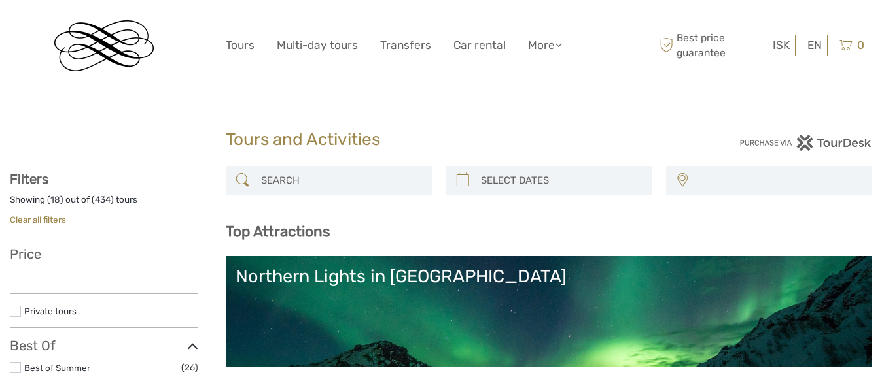
select select
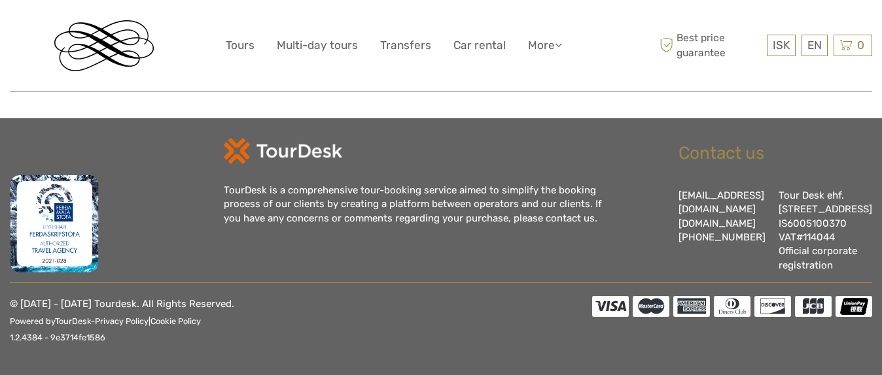
select select
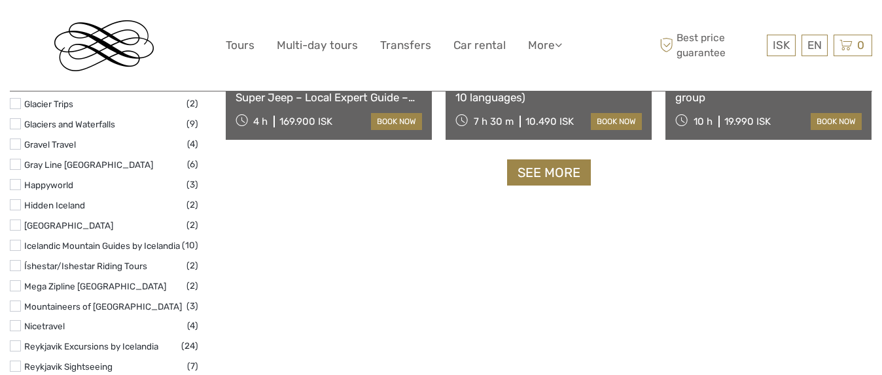
scroll to position [1763, 0]
click at [547, 180] on link "See more" at bounding box center [549, 173] width 84 height 27
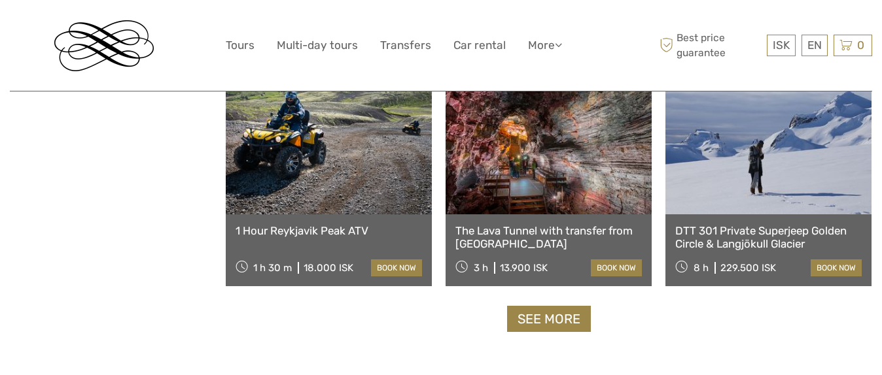
scroll to position [2678, 0]
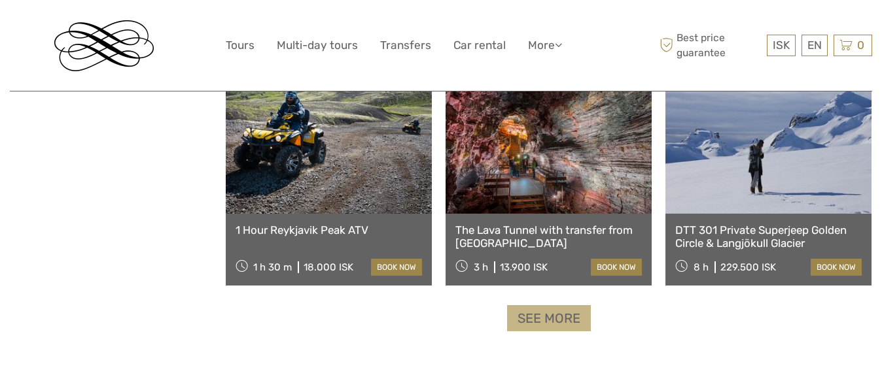
click at [545, 319] on link "See more" at bounding box center [549, 318] width 84 height 27
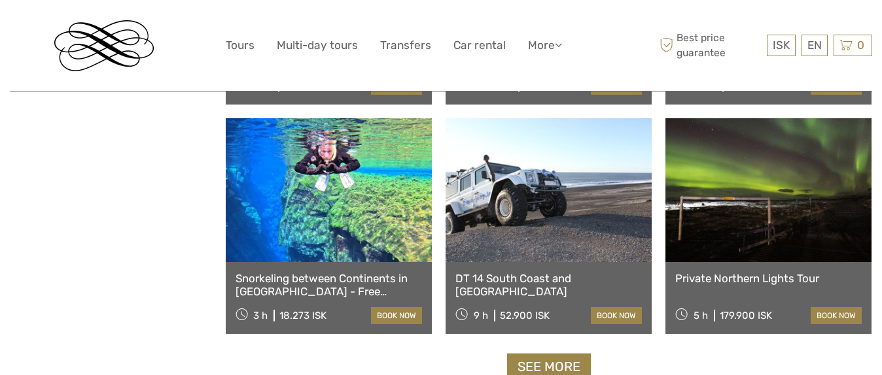
scroll to position [4013, 0]
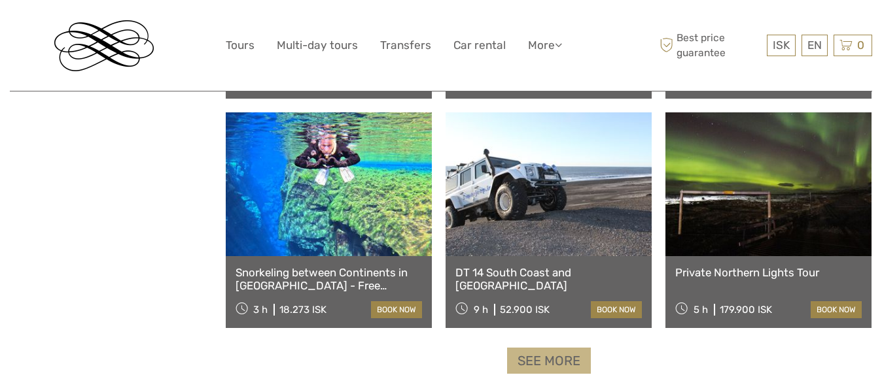
click at [547, 360] on link "See more" at bounding box center [549, 361] width 84 height 27
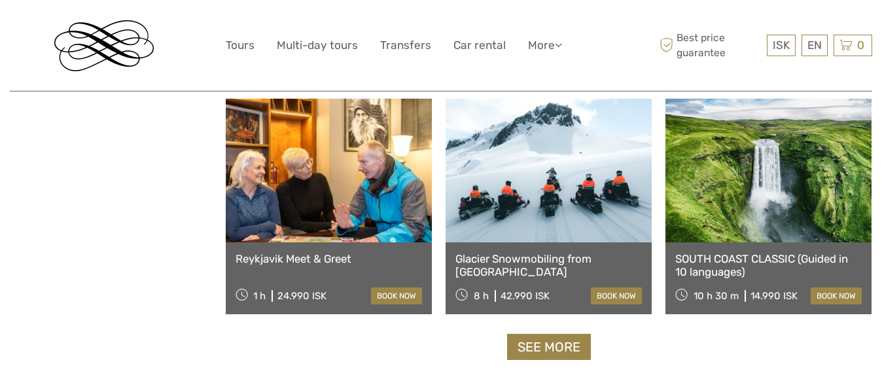
scroll to position [5445, 0]
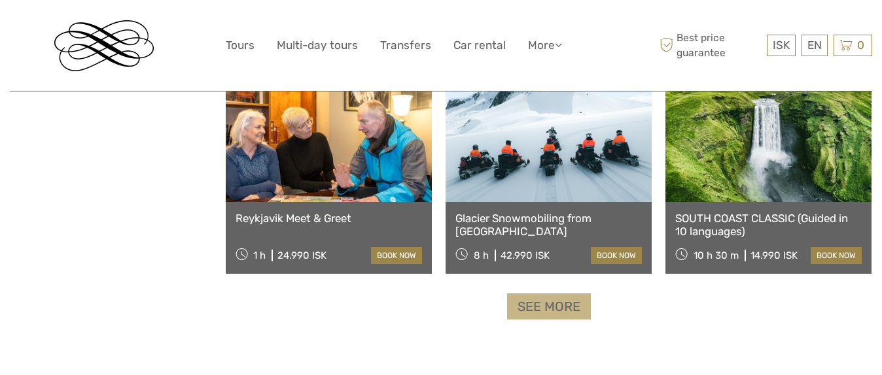
click at [558, 309] on link "See more" at bounding box center [549, 307] width 84 height 27
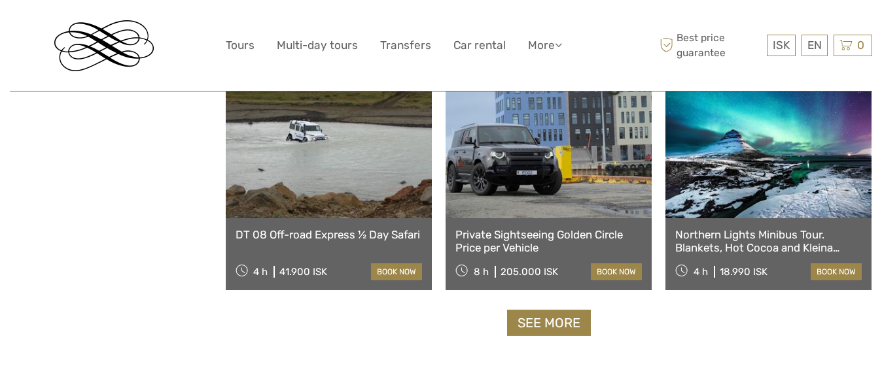
scroll to position [6806, 0]
click at [541, 313] on link "See more" at bounding box center [549, 322] width 84 height 27
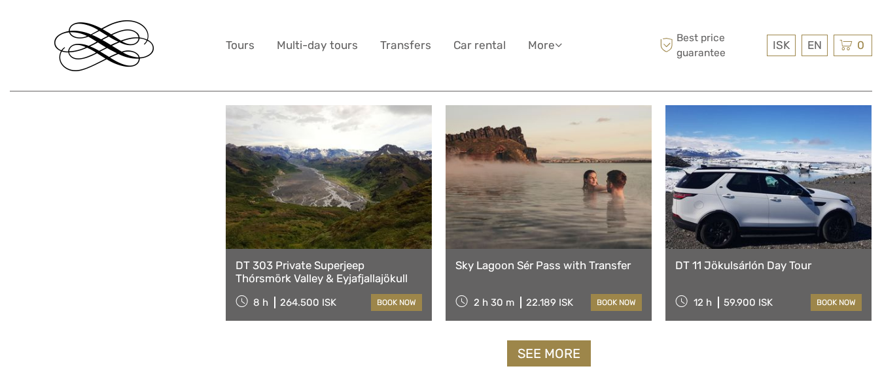
scroll to position [8171, 0]
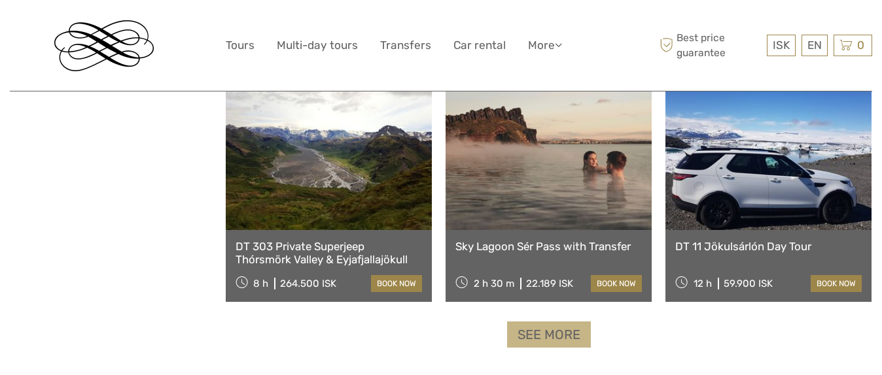
click at [534, 330] on link "See more" at bounding box center [549, 335] width 84 height 27
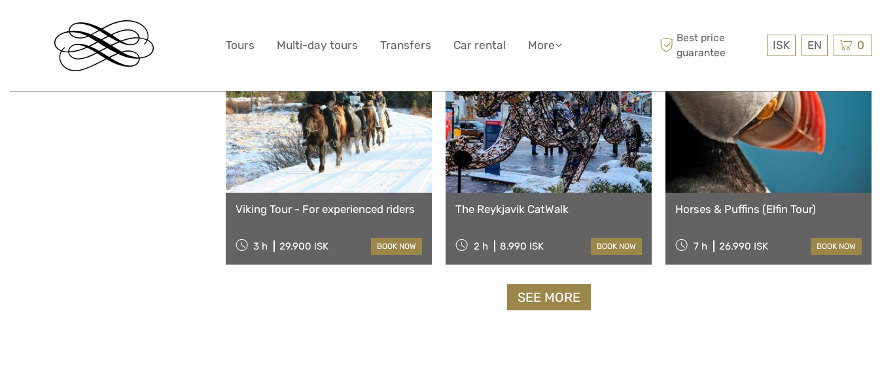
scroll to position [9596, 0]
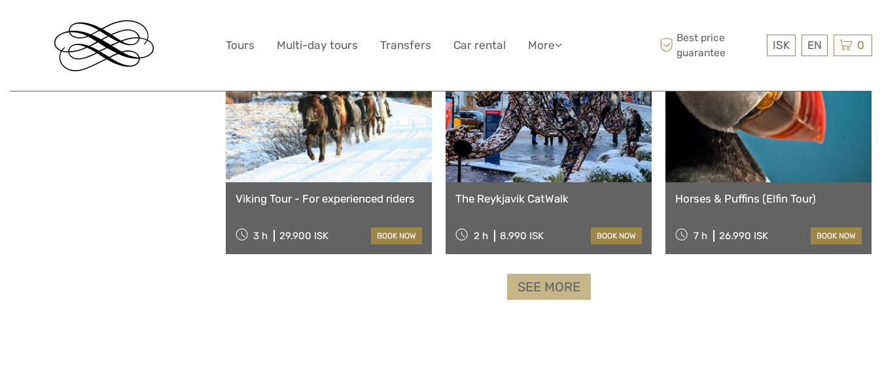
click at [535, 288] on link "See more" at bounding box center [549, 287] width 84 height 27
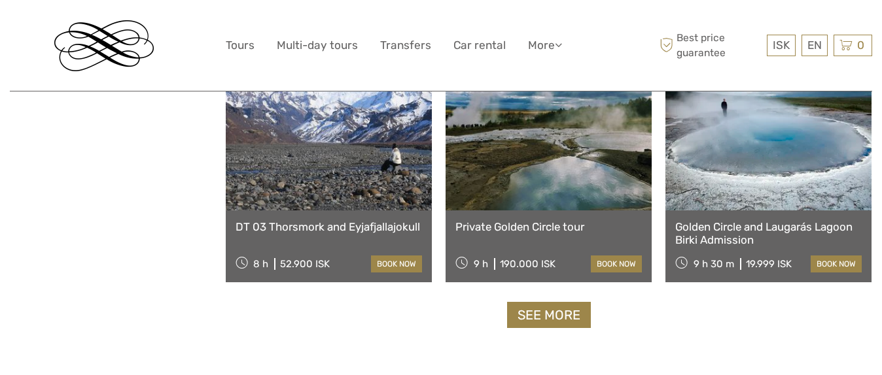
scroll to position [10947, 0]
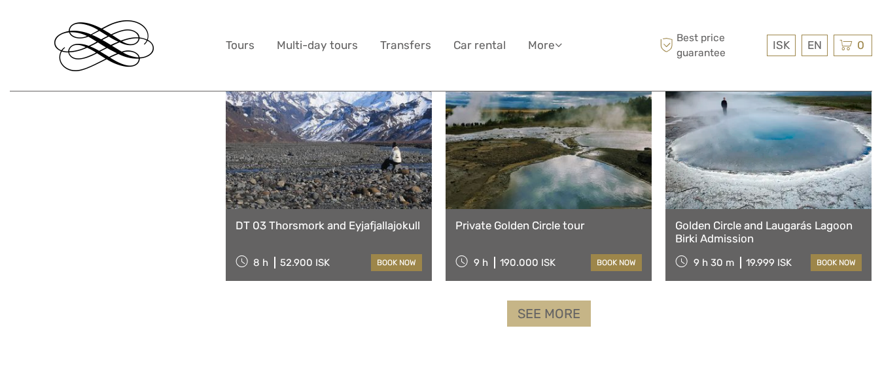
click at [542, 317] on link "See more" at bounding box center [549, 314] width 84 height 27
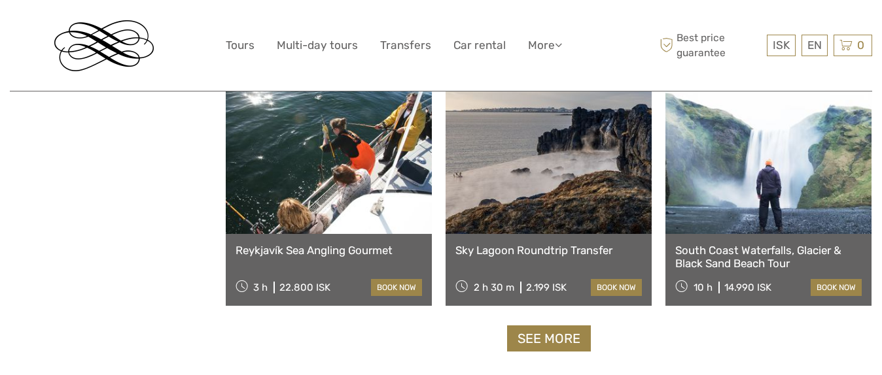
scroll to position [12348, 0]
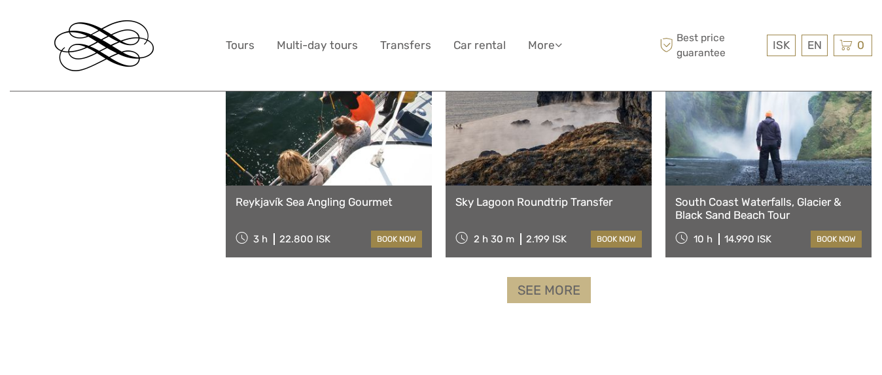
click at [551, 296] on link "See more" at bounding box center [549, 290] width 84 height 27
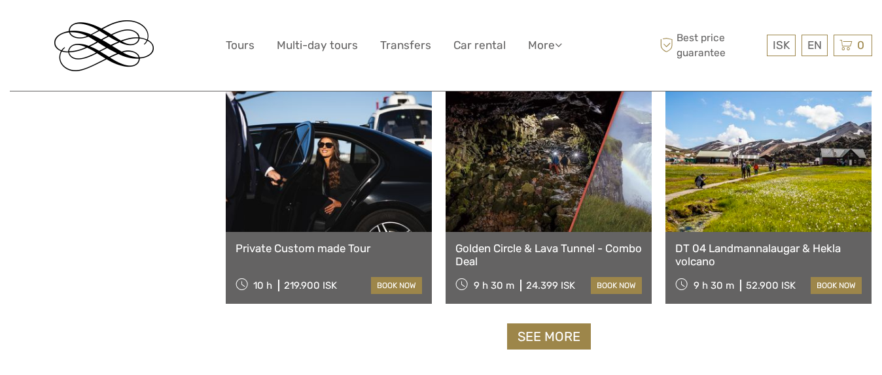
scroll to position [13694, 0]
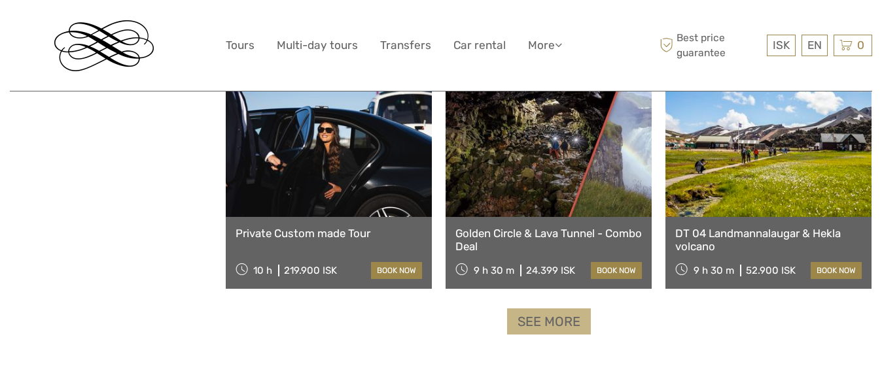
click at [560, 319] on link "See more" at bounding box center [549, 322] width 84 height 27
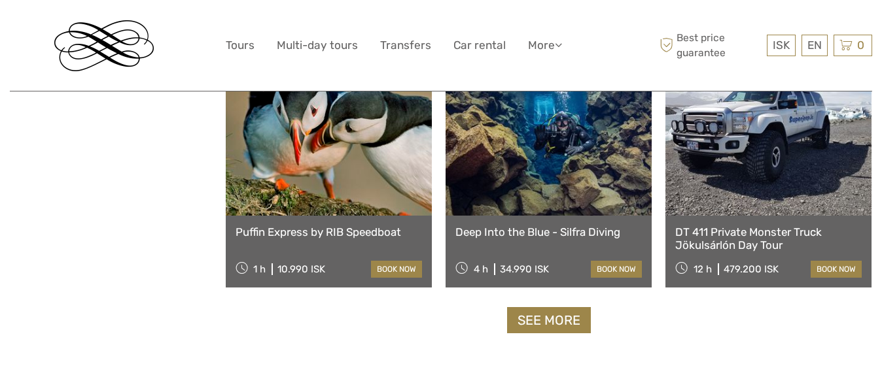
scroll to position [15082, 0]
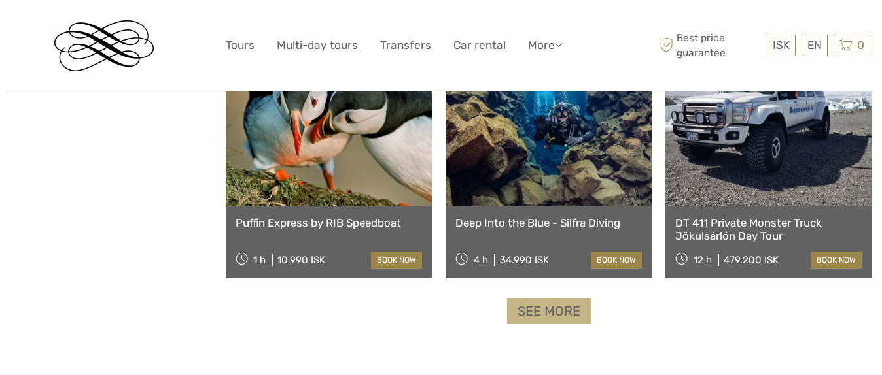
click at [541, 319] on link "See more" at bounding box center [549, 311] width 84 height 27
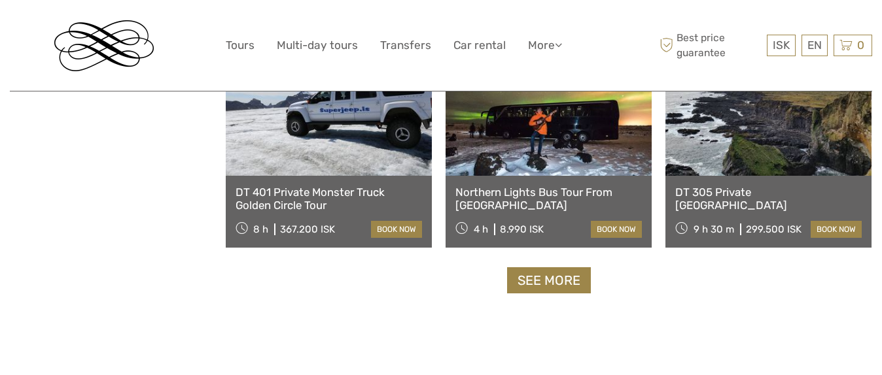
scroll to position [16490, 0]
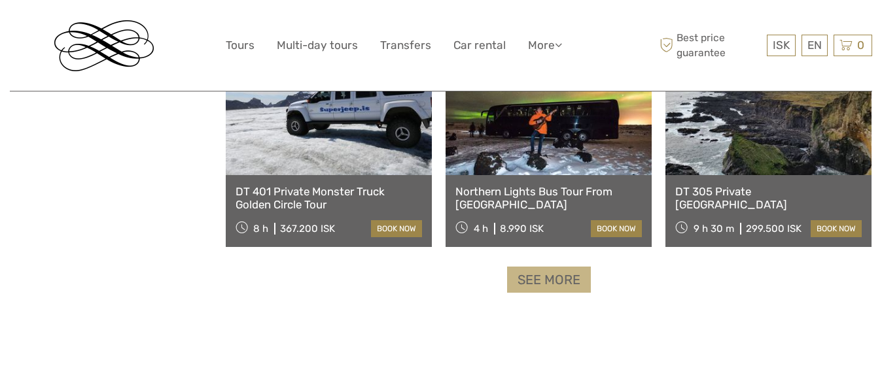
click at [543, 286] on link "See more" at bounding box center [549, 280] width 84 height 27
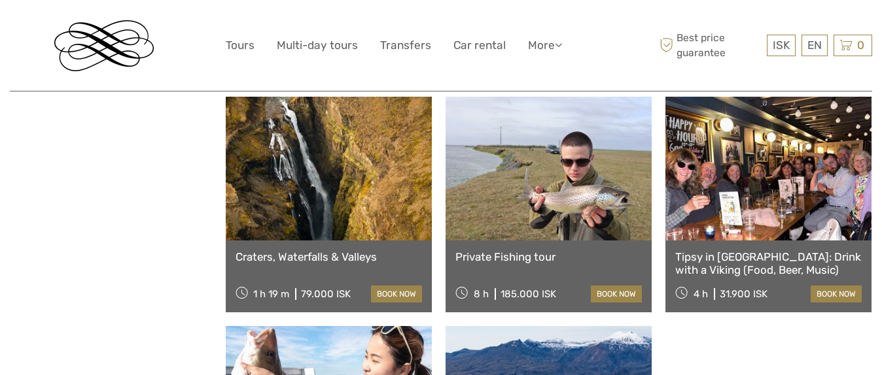
scroll to position [17810, 0]
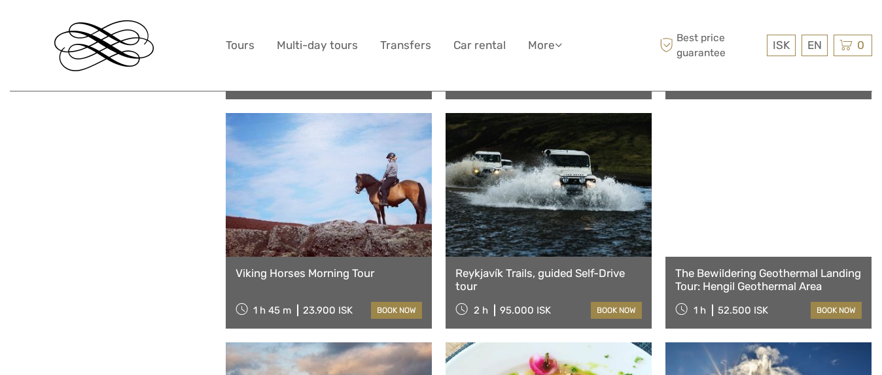
scroll to position [19208, 0]
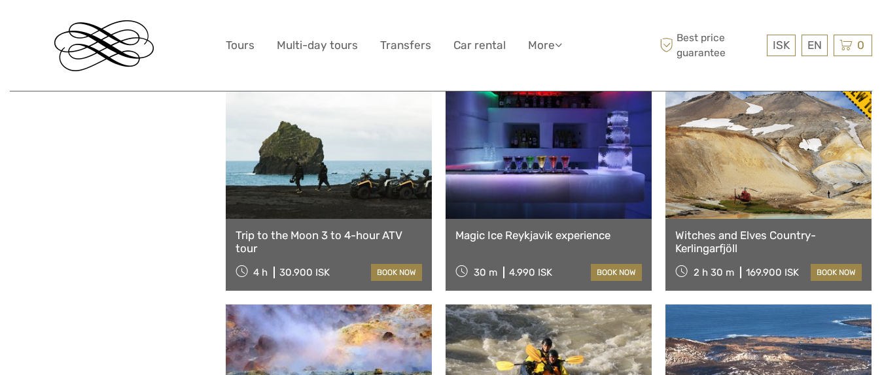
scroll to position [20579, 0]
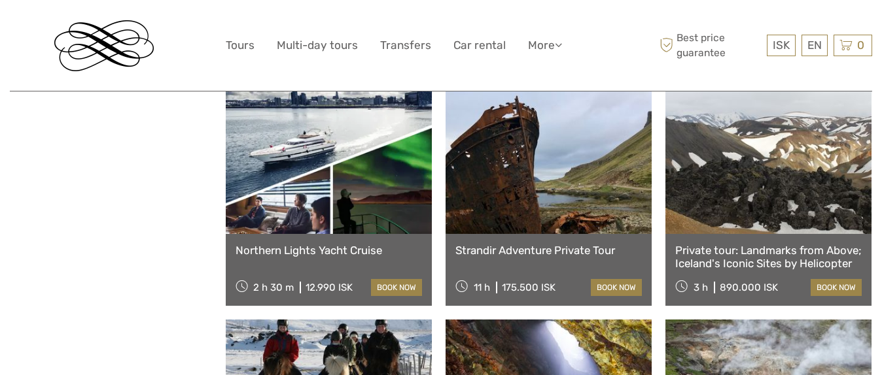
scroll to position [21968, 0]
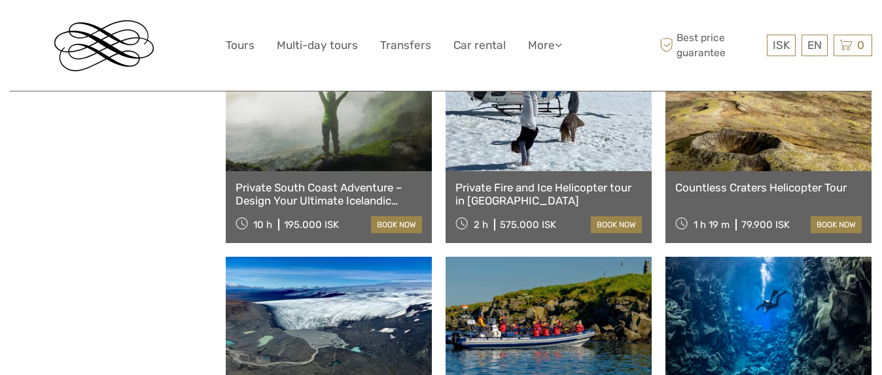
scroll to position [23383, 0]
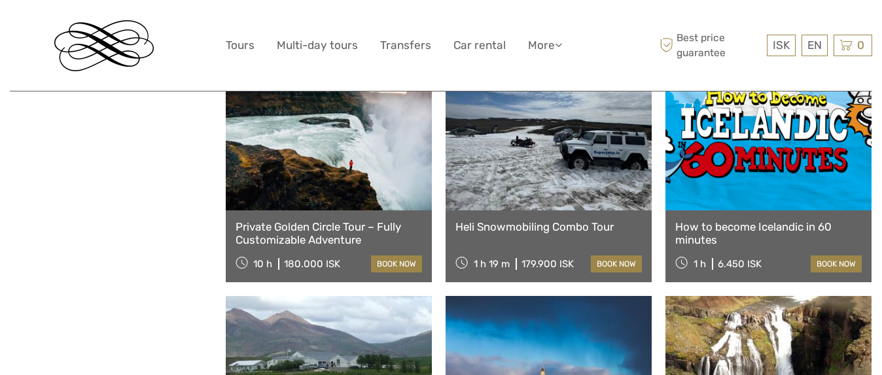
scroll to position [24721, 0]
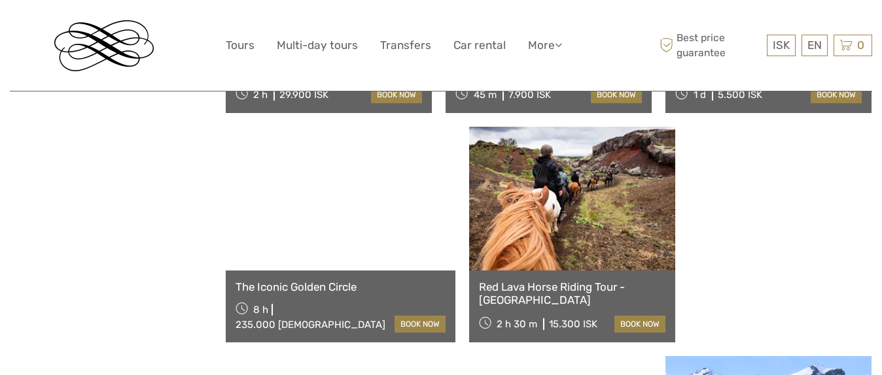
scroll to position [26265, 0]
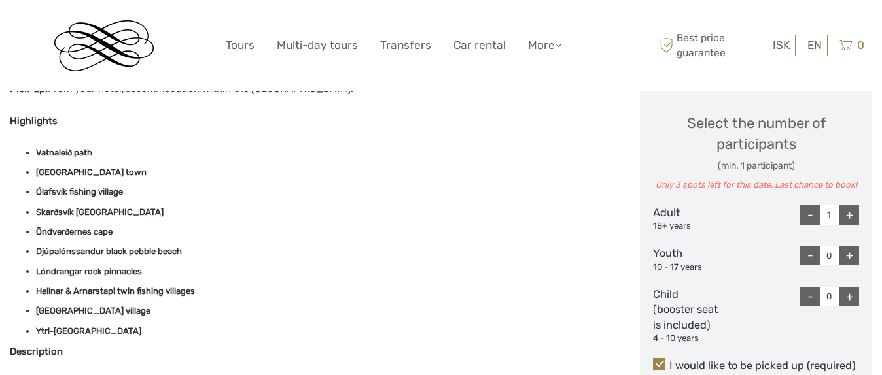
scroll to position [663, 0]
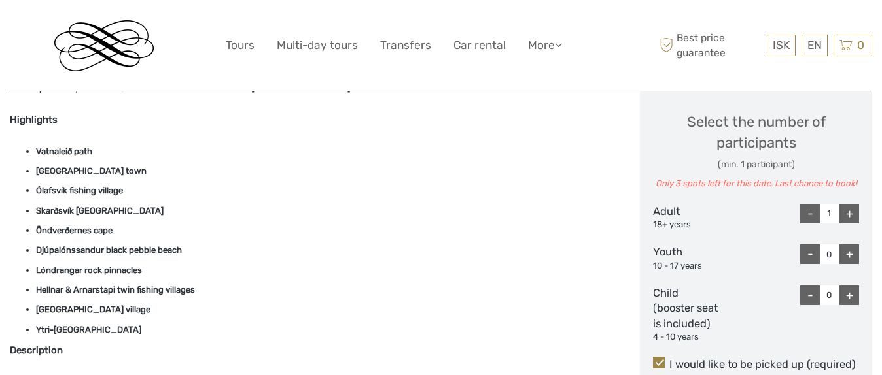
click at [181, 313] on li "[GEOGRAPHIC_DATA] village" at bounding box center [324, 310] width 576 height 14
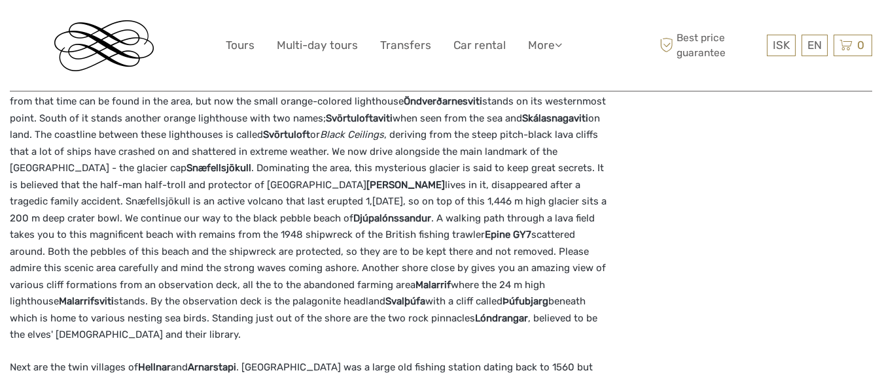
scroll to position [1511, 0]
